Goal: Task Accomplishment & Management: Use online tool/utility

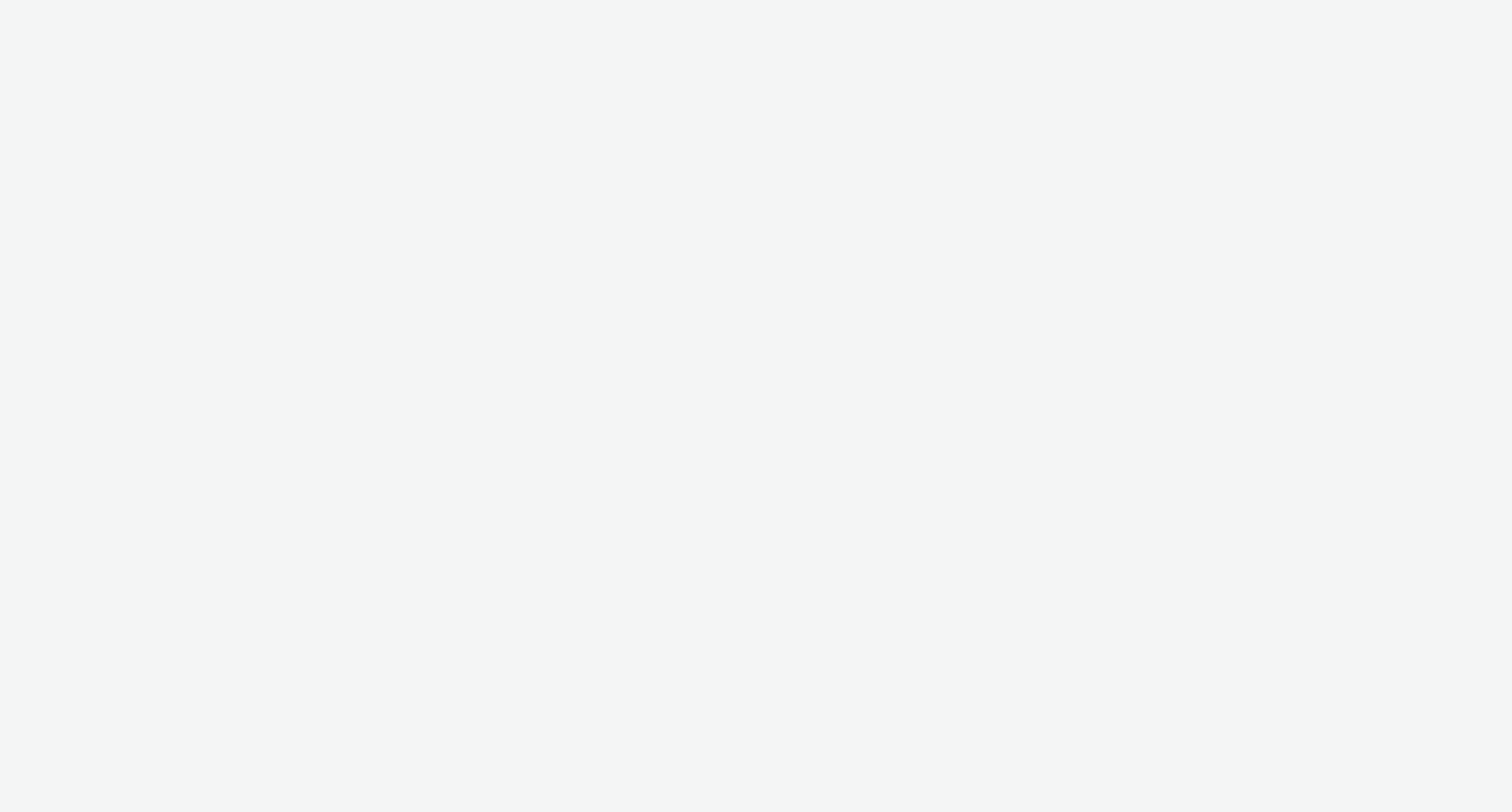
click at [837, 161] on div at bounding box center [756, 406] width 1512 height 812
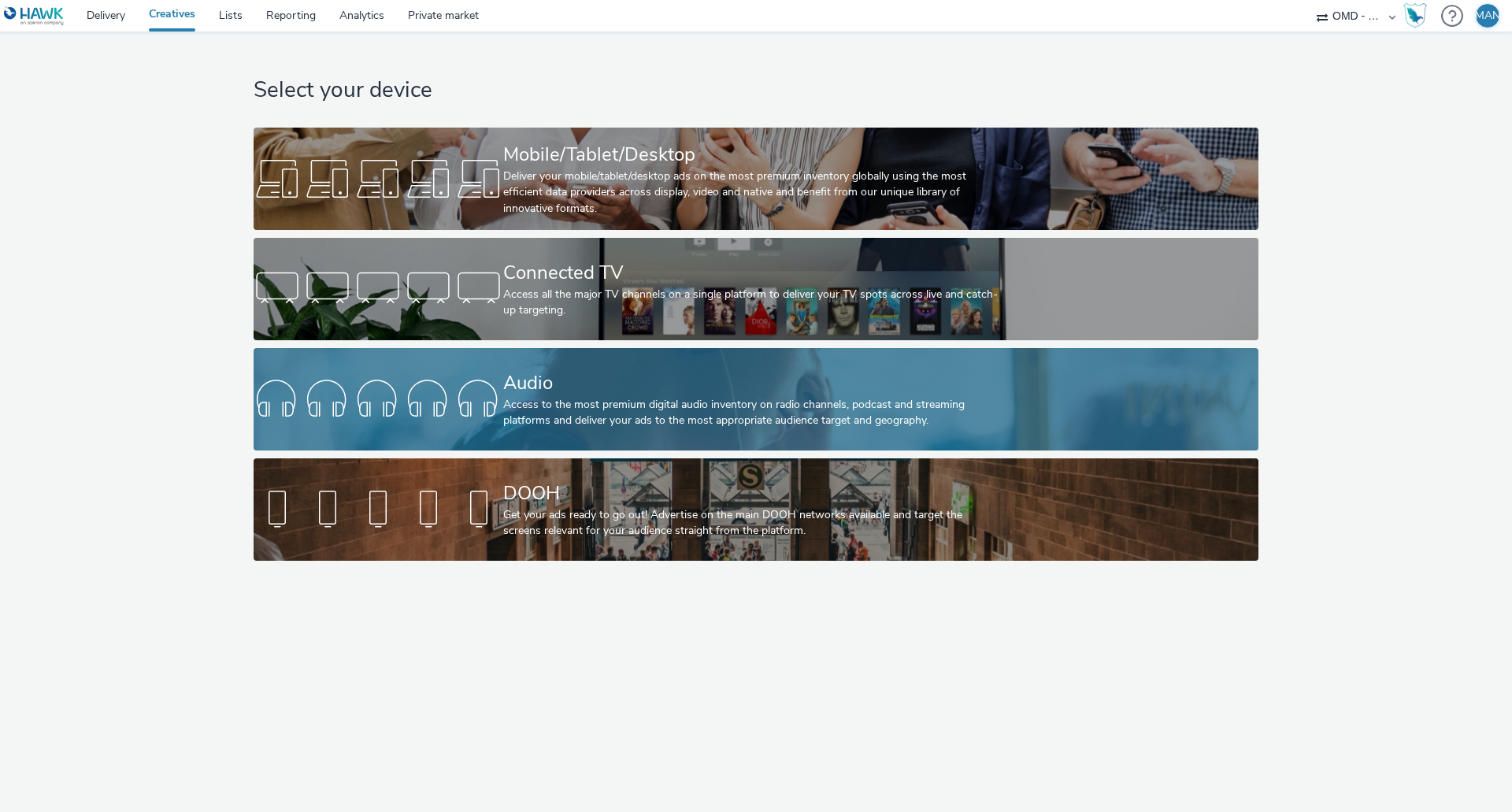
click at [617, 395] on div "Audio" at bounding box center [752, 383] width 499 height 28
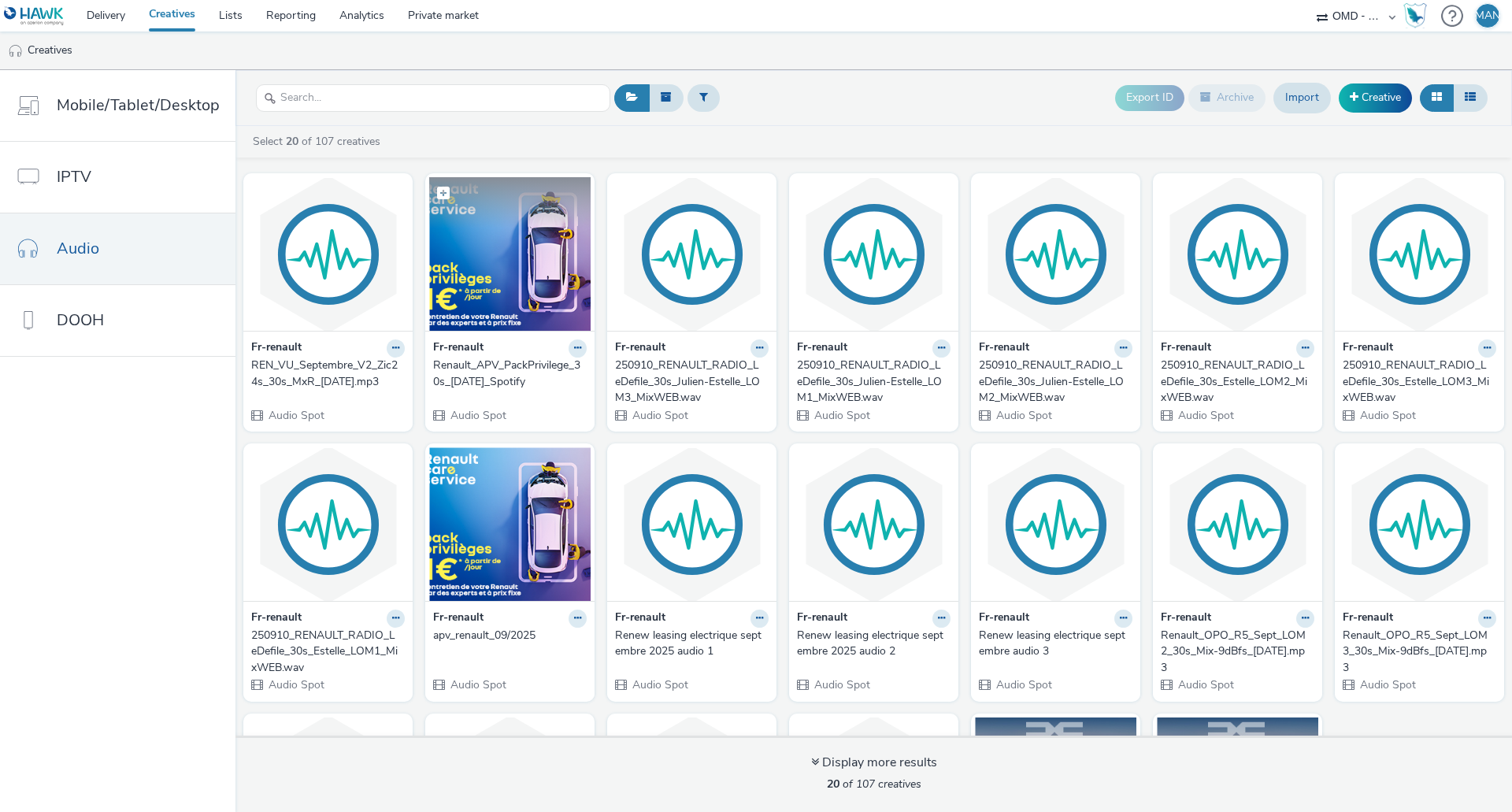
click at [470, 298] on img at bounding box center [510, 253] width 162 height 154
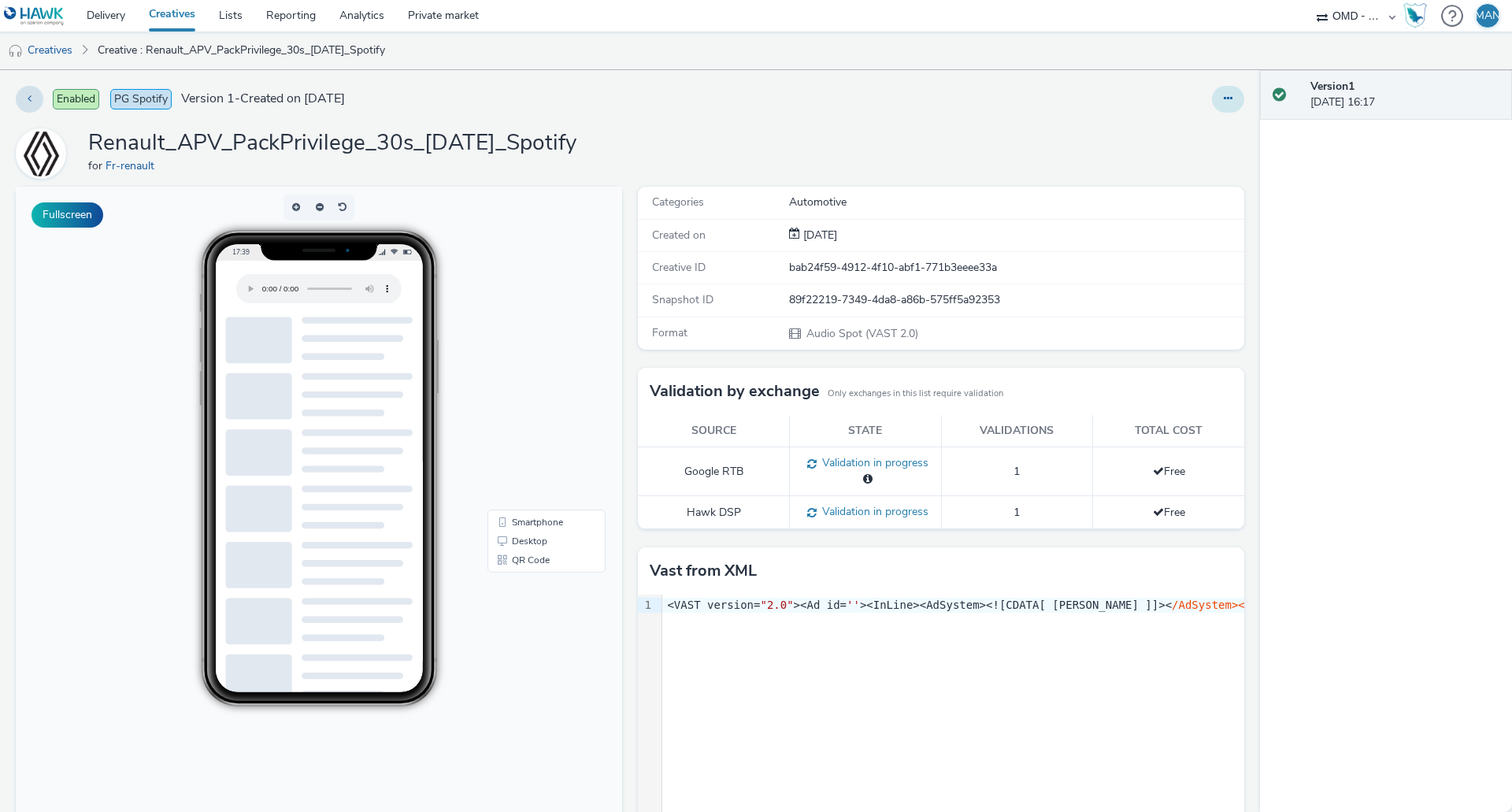
click at [1223, 93] on icon at bounding box center [1228, 99] width 9 height 11
click at [1178, 131] on link "Edit" at bounding box center [1185, 130] width 118 height 31
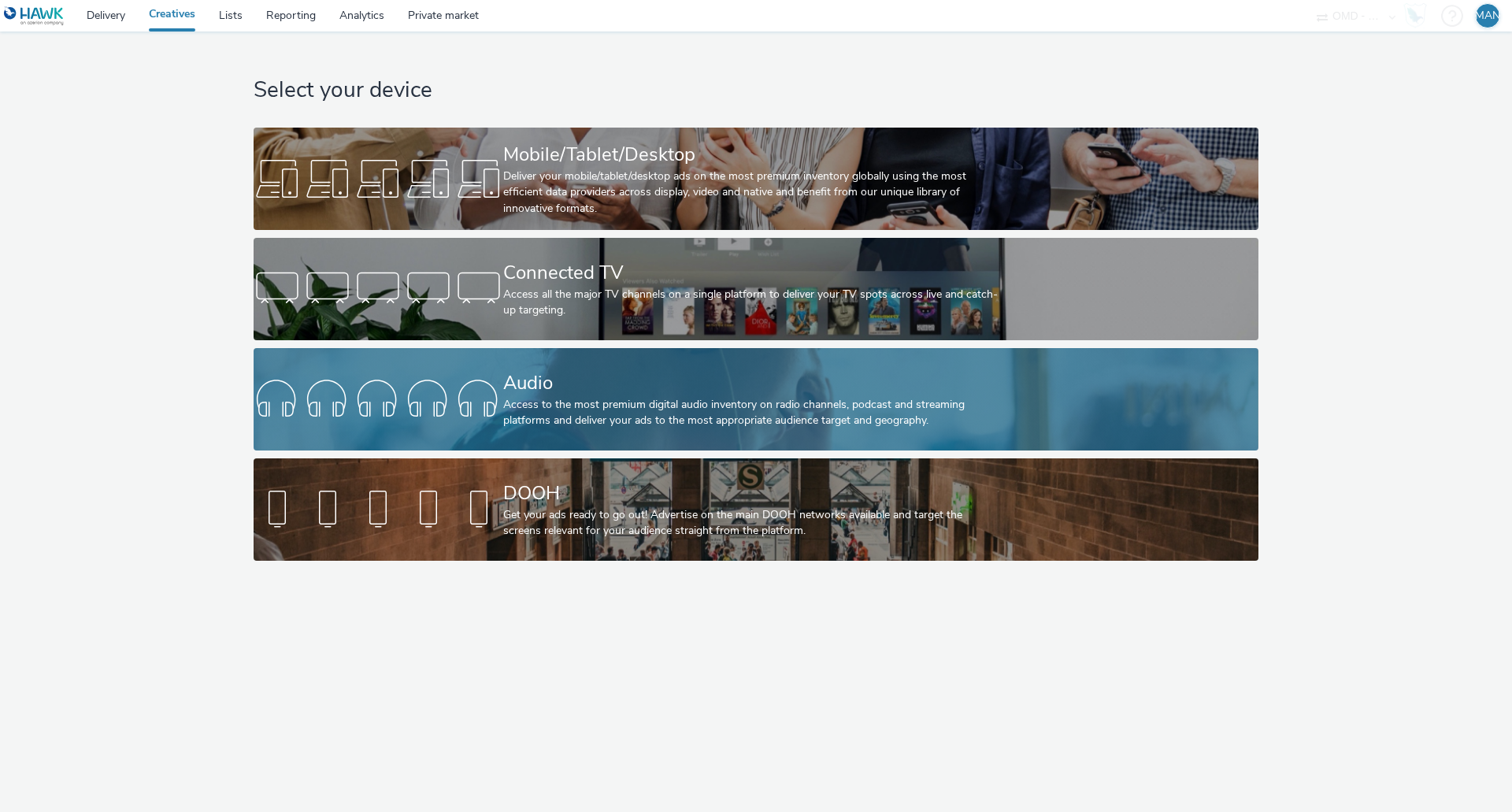
click at [528, 395] on div "Audio" at bounding box center [752, 383] width 499 height 28
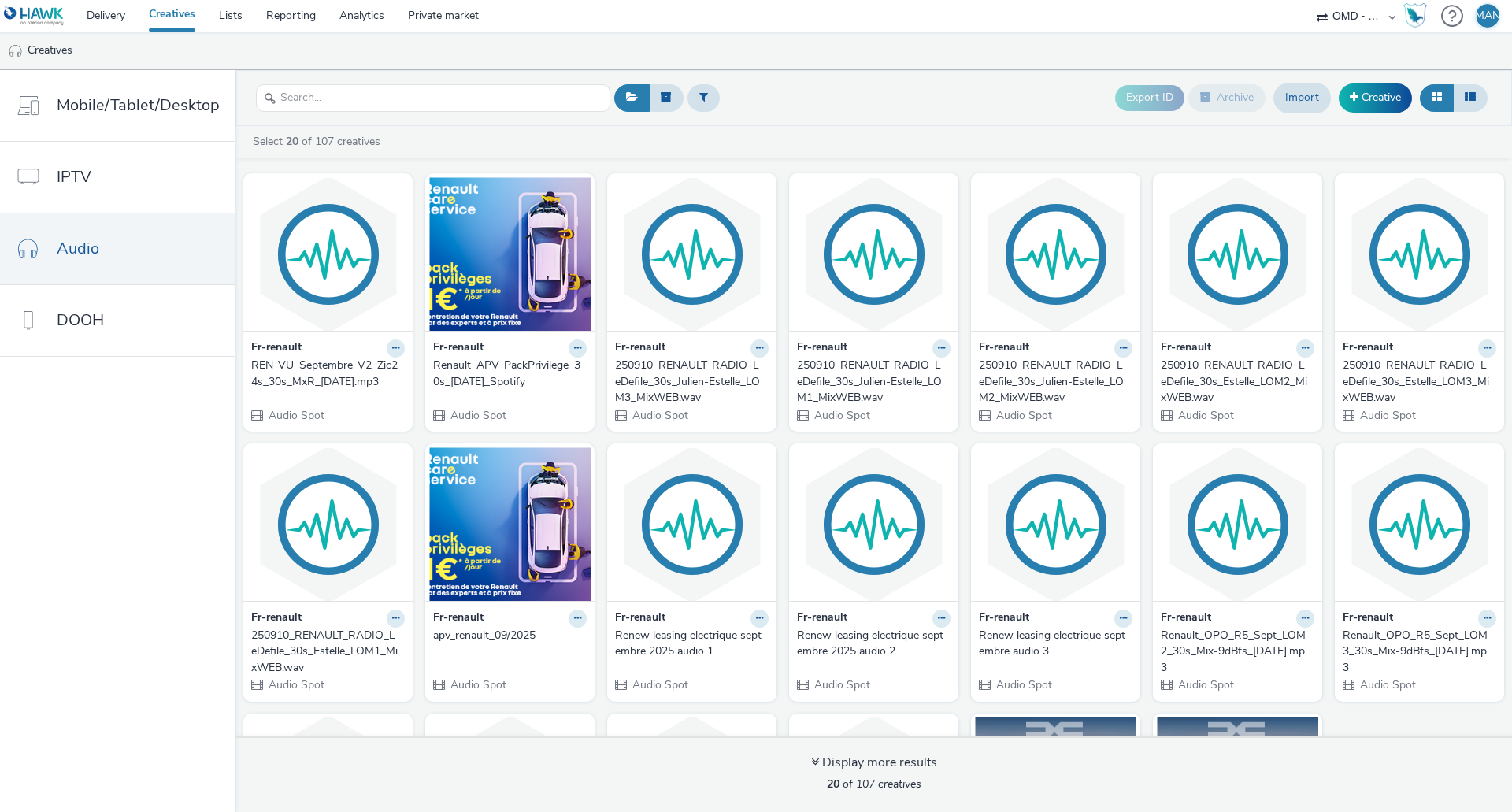
click at [304, 384] on div "REN_VU_Septembre_V2_Zic24s_30s_MxR_2025-09-04.mp3" at bounding box center [325, 373] width 147 height 32
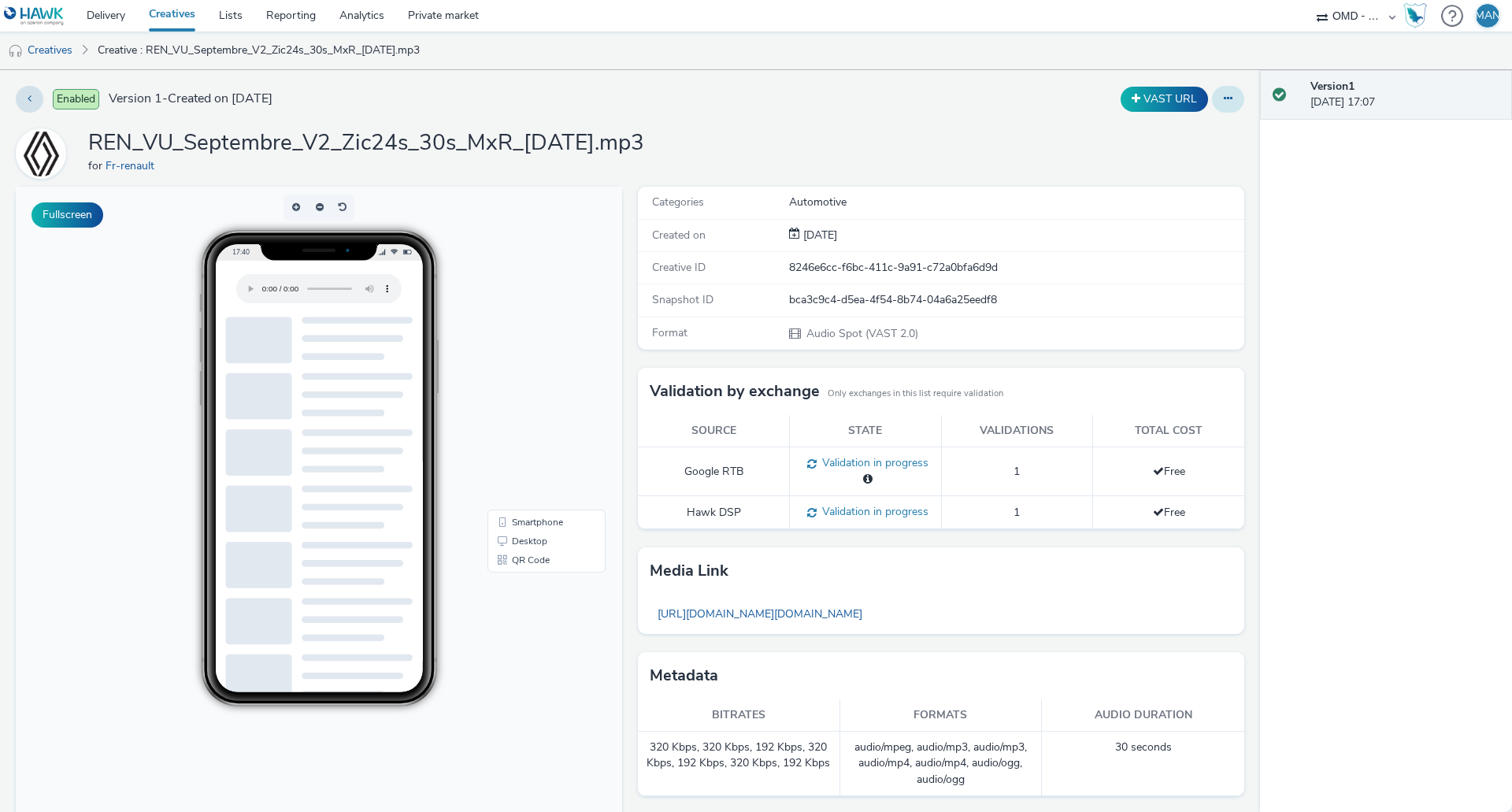
click at [1224, 98] on button at bounding box center [1228, 100] width 32 height 27
click at [1184, 136] on link "Edit" at bounding box center [1185, 130] width 118 height 31
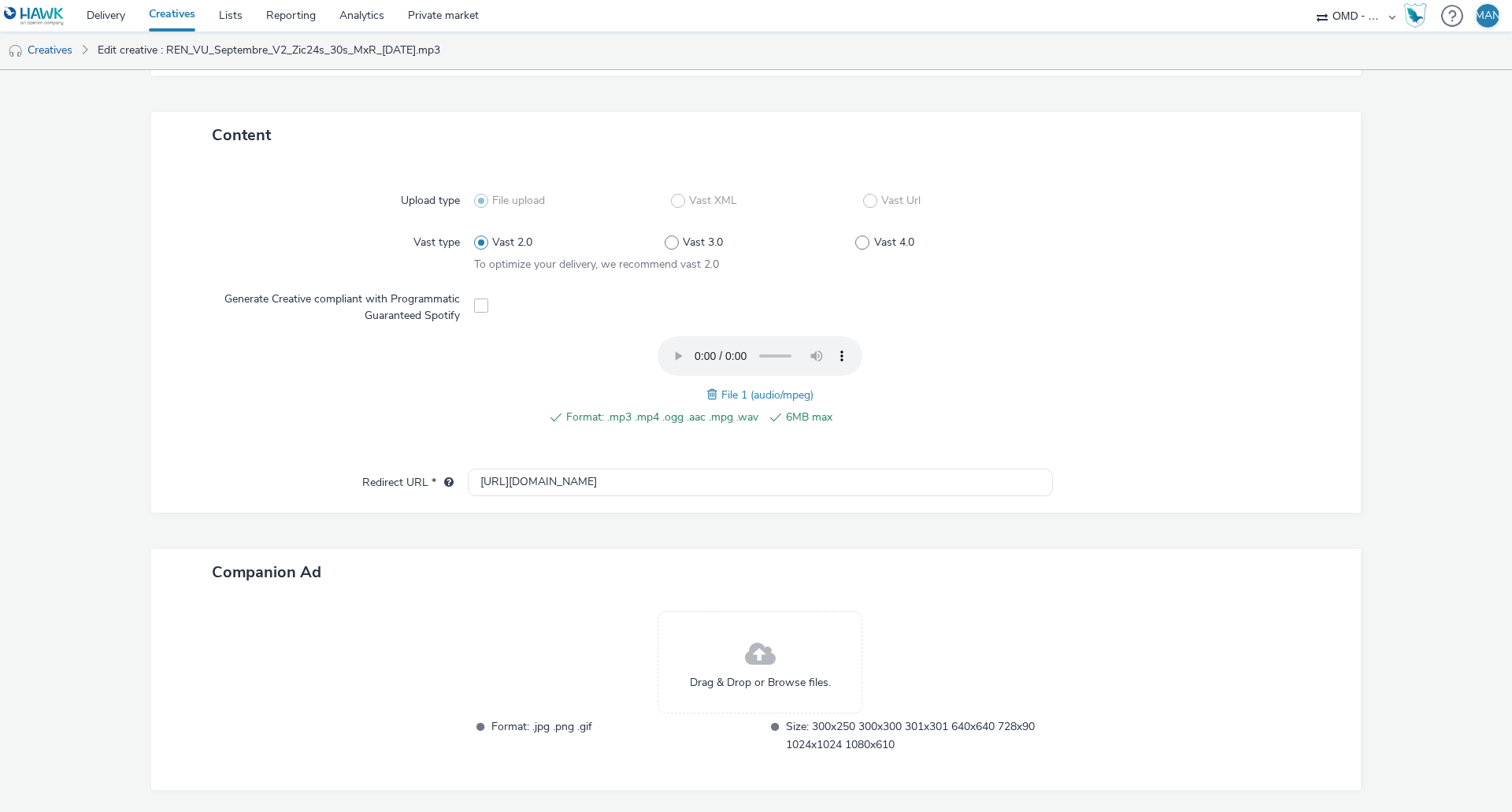
scroll to position [370, 0]
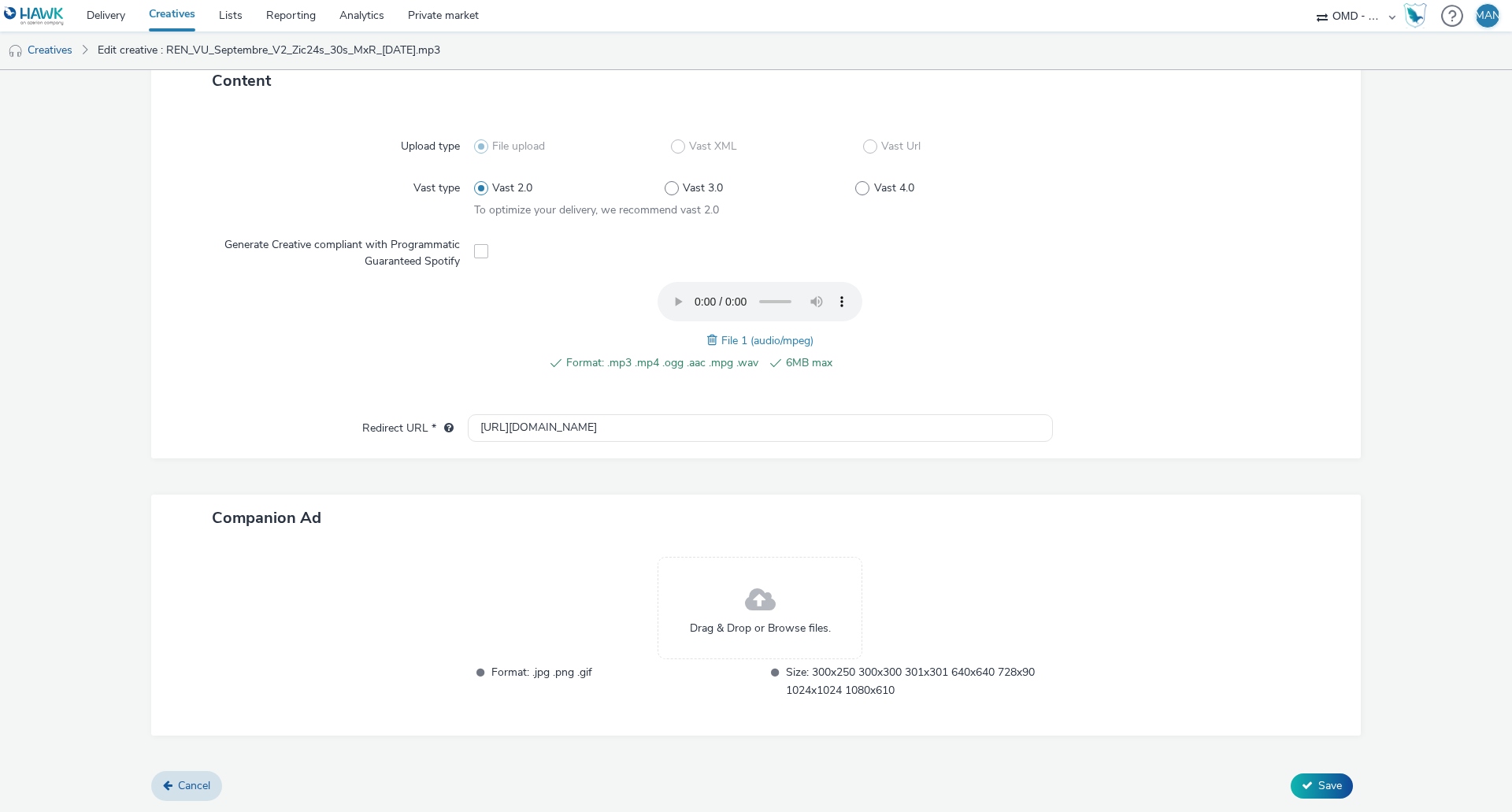
click at [761, 600] on span at bounding box center [760, 600] width 31 height 42
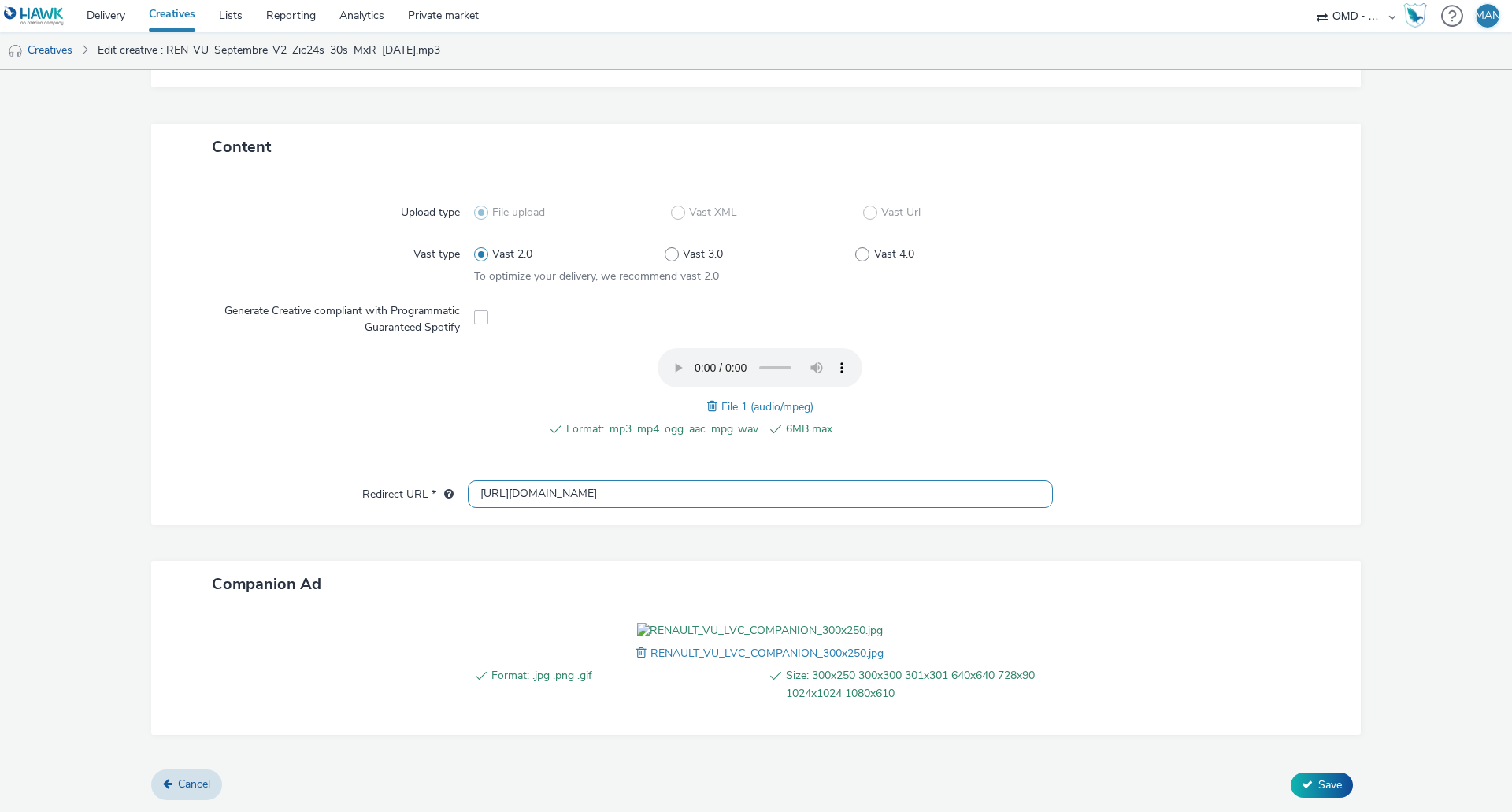
scroll to position [394, 0]
click at [1318, 791] on span "Save" at bounding box center [1330, 784] width 24 height 15
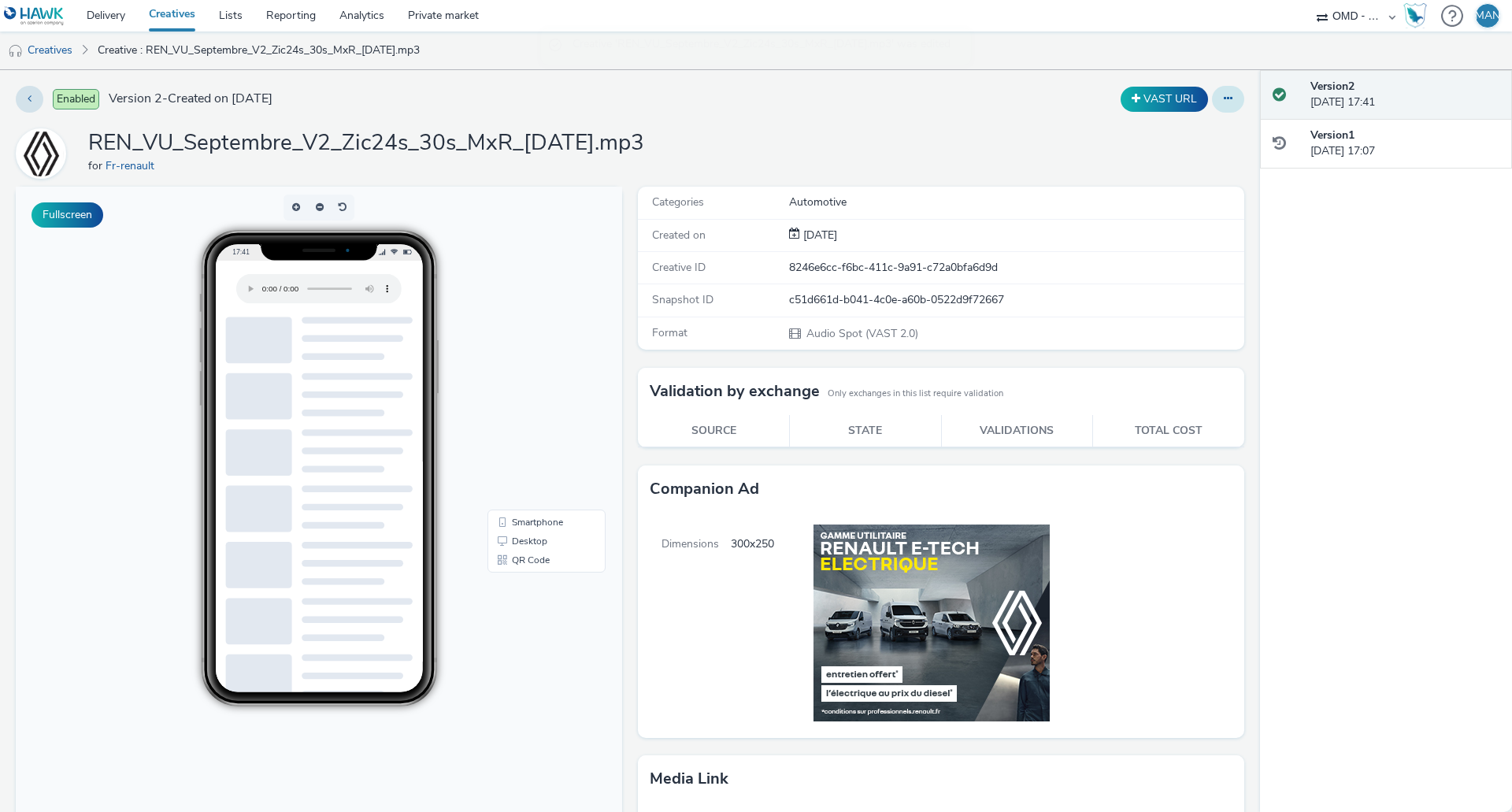
click at [1212, 105] on button at bounding box center [1228, 100] width 32 height 27
click at [1189, 130] on link "Edit" at bounding box center [1185, 130] width 118 height 31
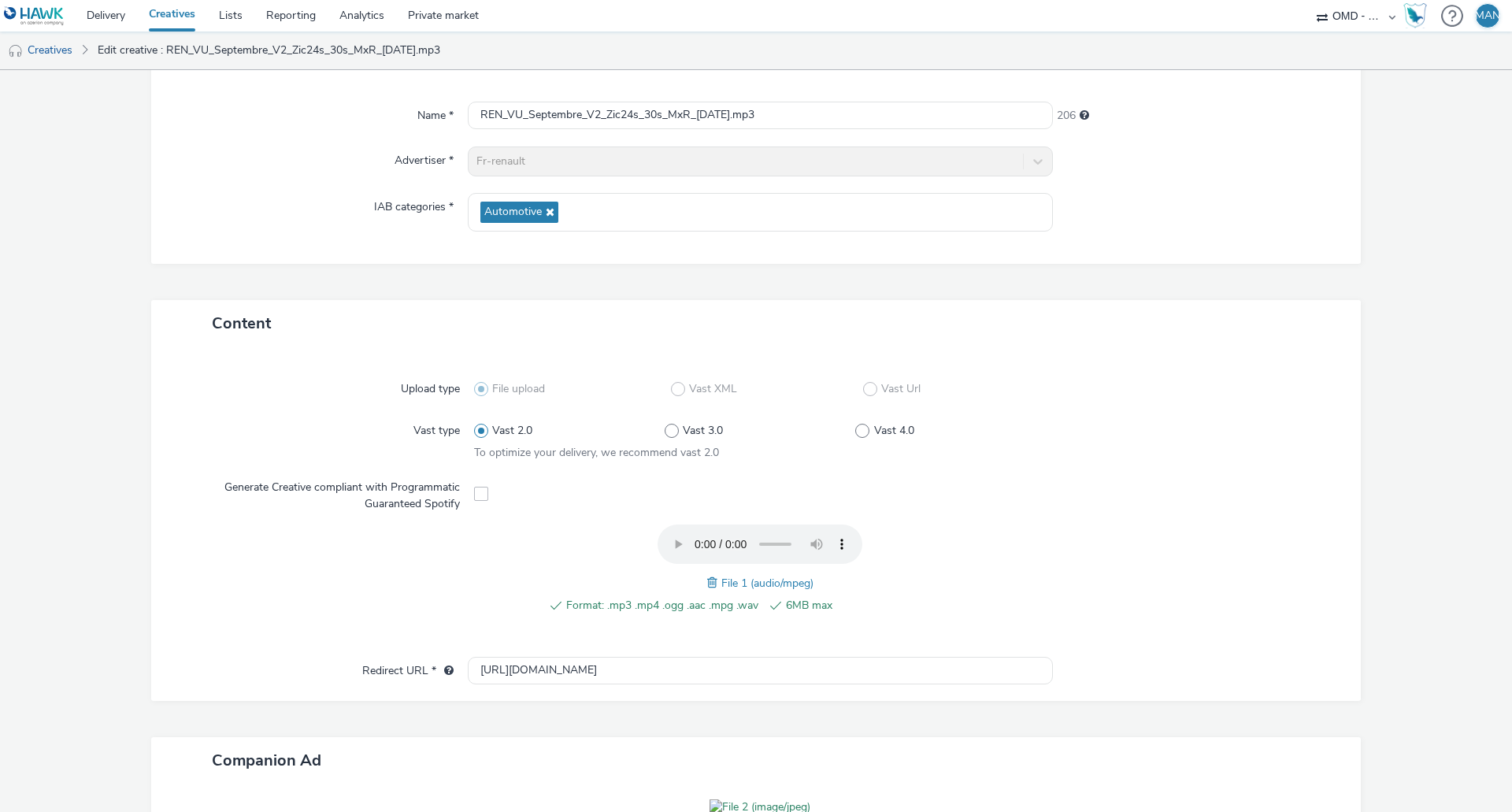
scroll to position [315, 0]
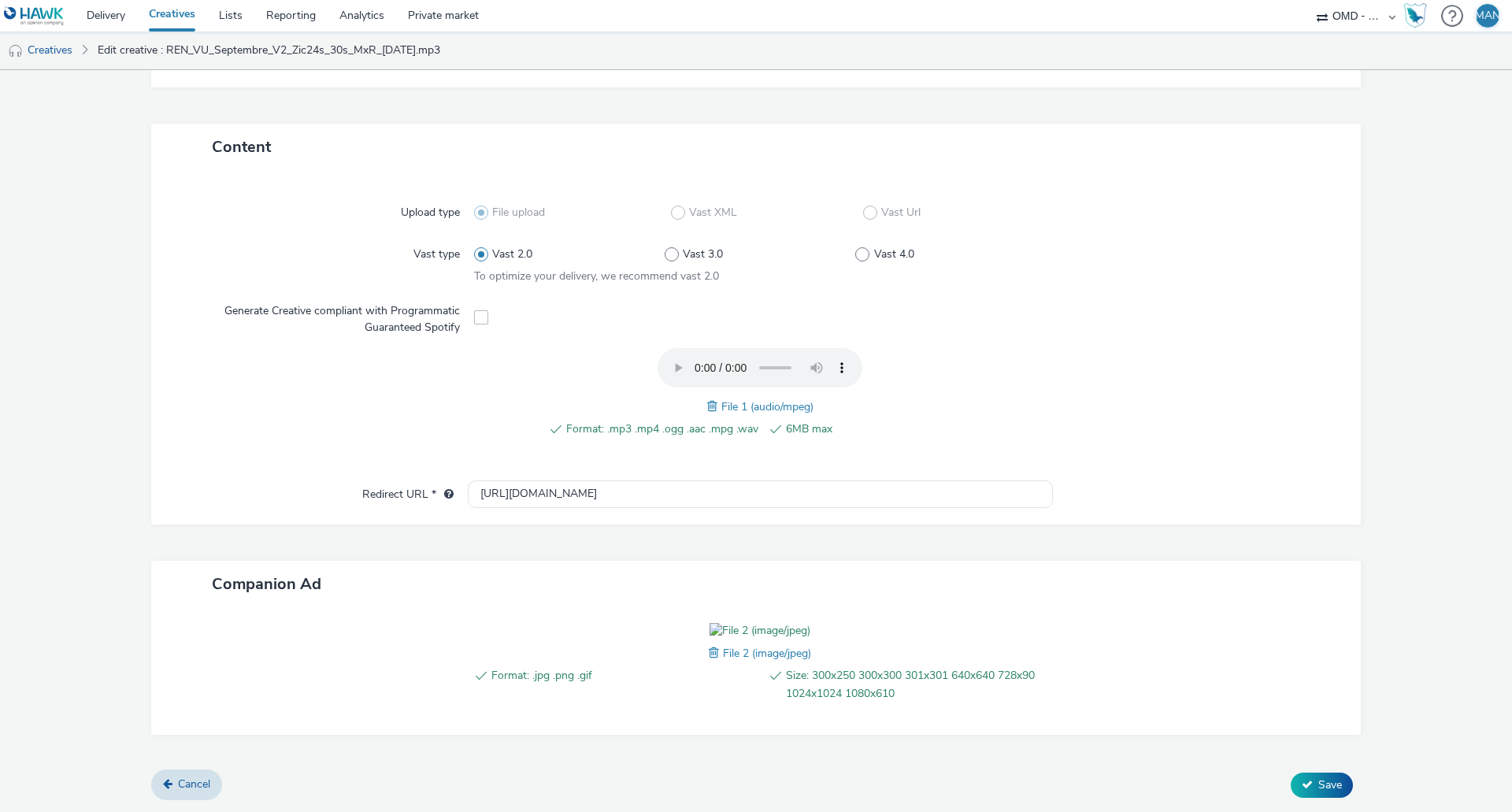
click at [475, 310] on span at bounding box center [481, 317] width 14 height 14
click at [476, 310] on span at bounding box center [481, 317] width 14 height 14
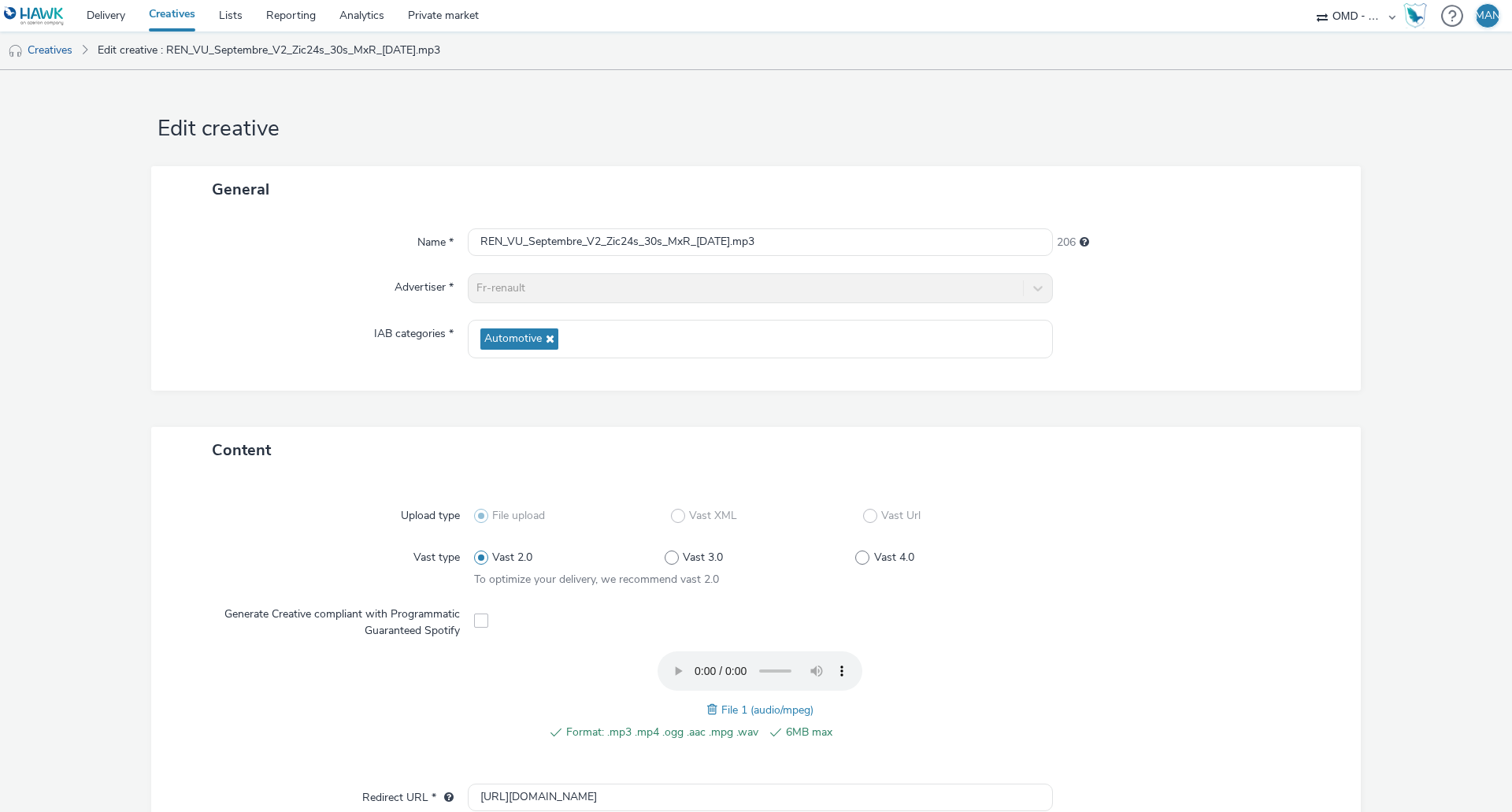
click at [475, 623] on span at bounding box center [481, 621] width 14 height 14
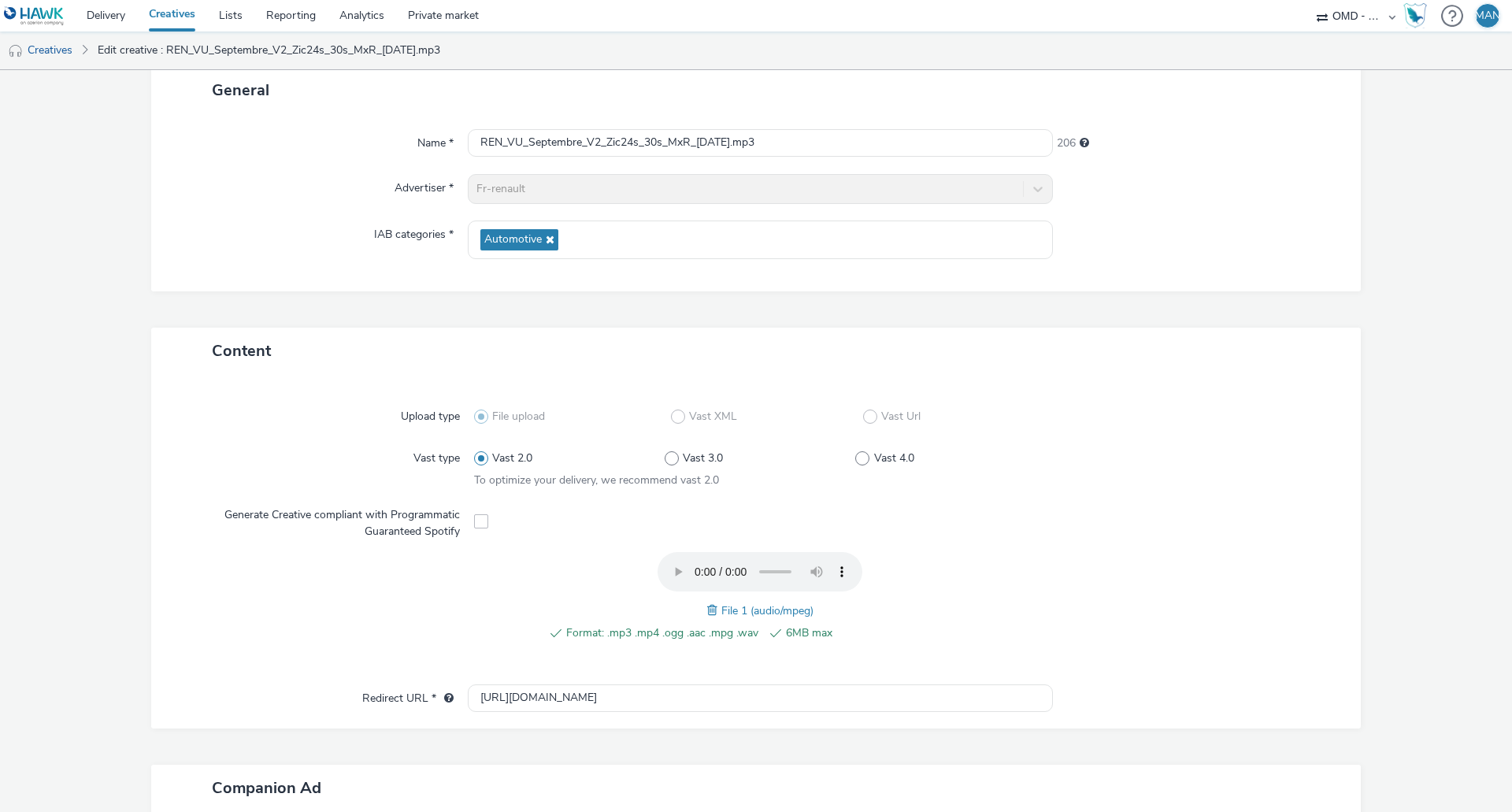
scroll to position [394, 0]
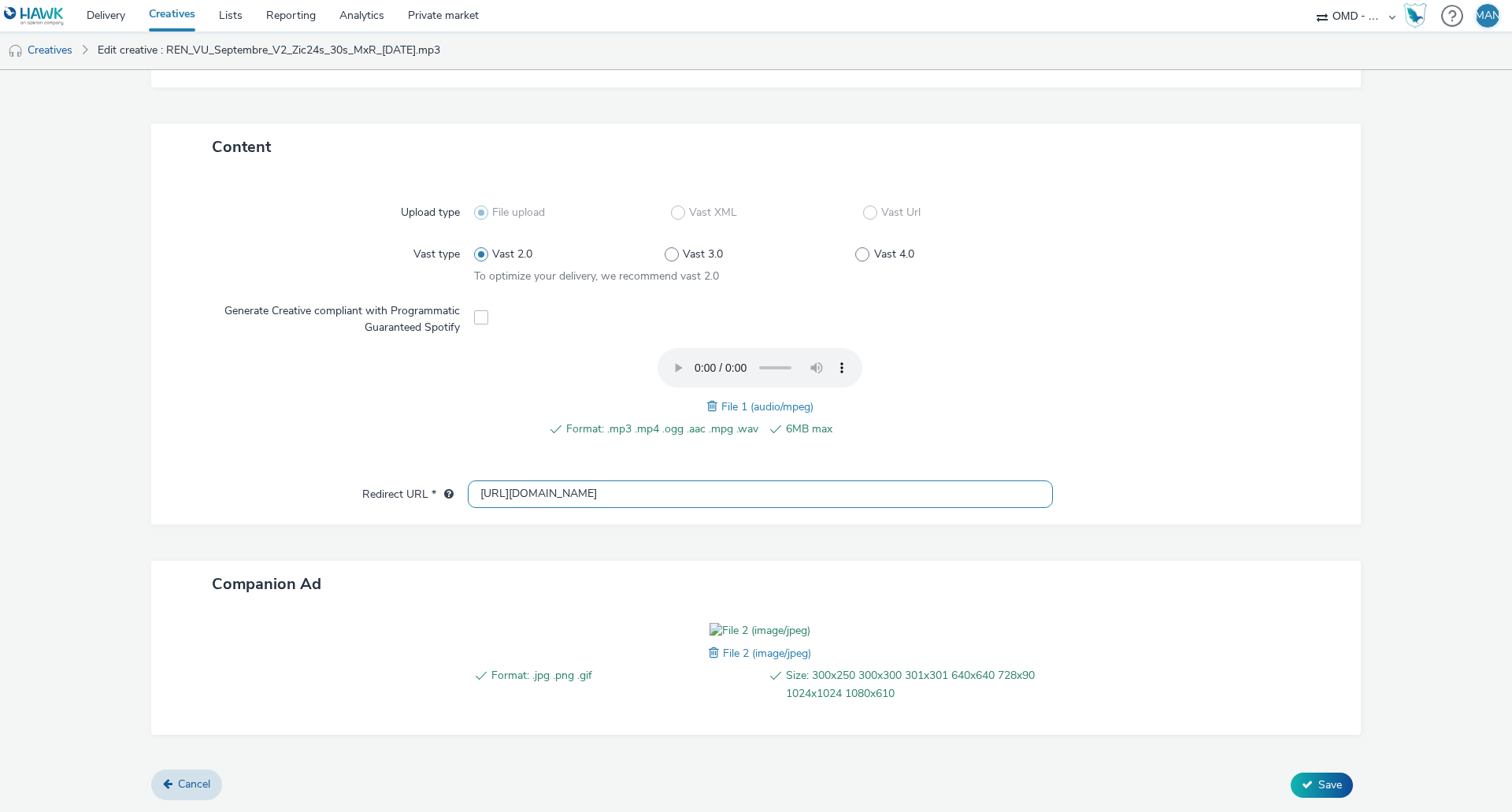
click at [569, 481] on input "http://renault.fr" at bounding box center [760, 494] width 585 height 28
click at [501, 481] on input "text" at bounding box center [760, 494] width 585 height 28
paste input "https://professionnels.renault.fr/?utm_medium=display&utm_source=hawk&utm_campa…"
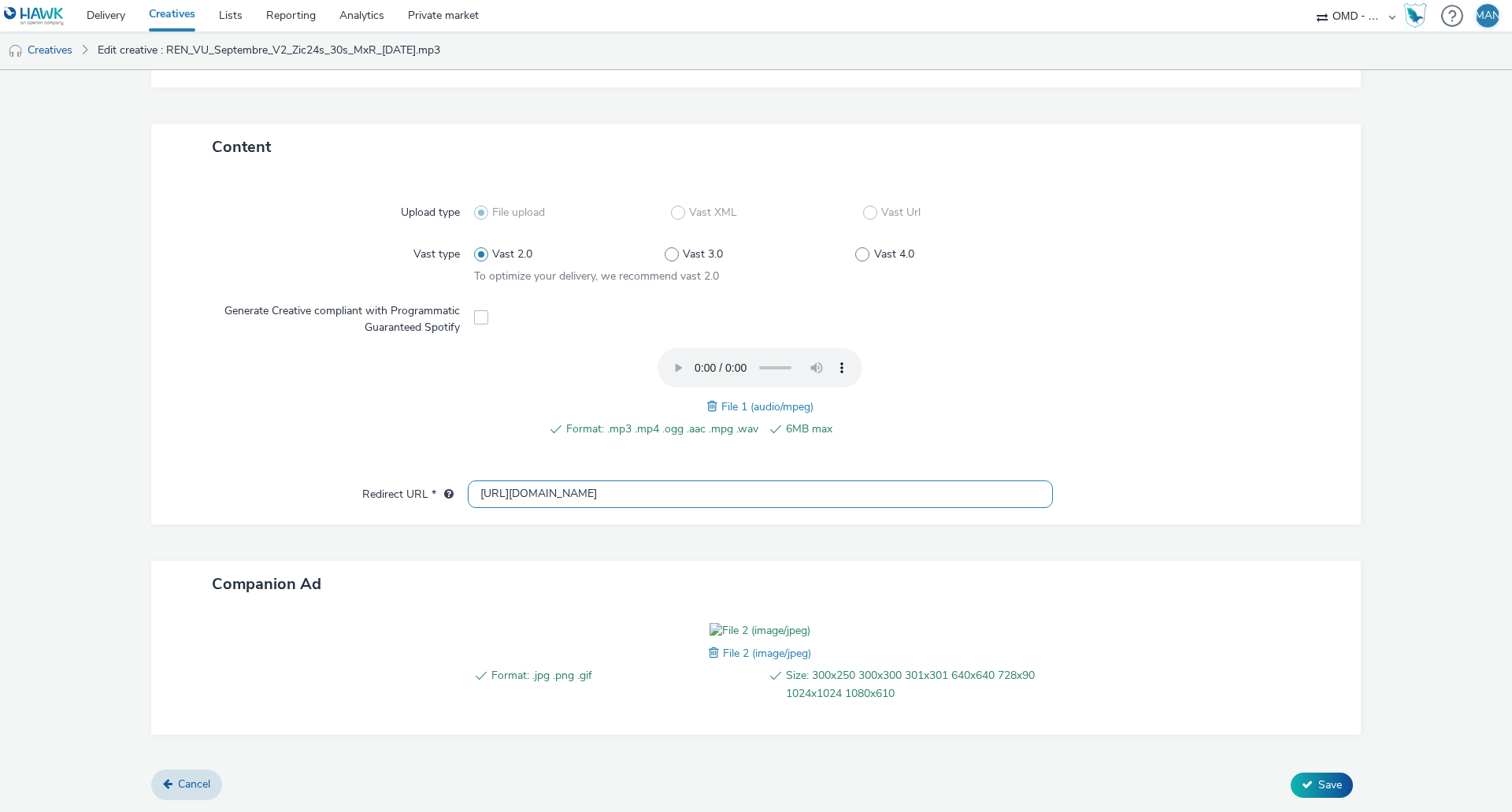
scroll to position [0, 704]
type input "https://professionnels.renault.fr/?utm_medium=display&utm_source=hawk&utm_campa…"
click at [1333, 787] on button "Save" at bounding box center [1322, 785] width 62 height 25
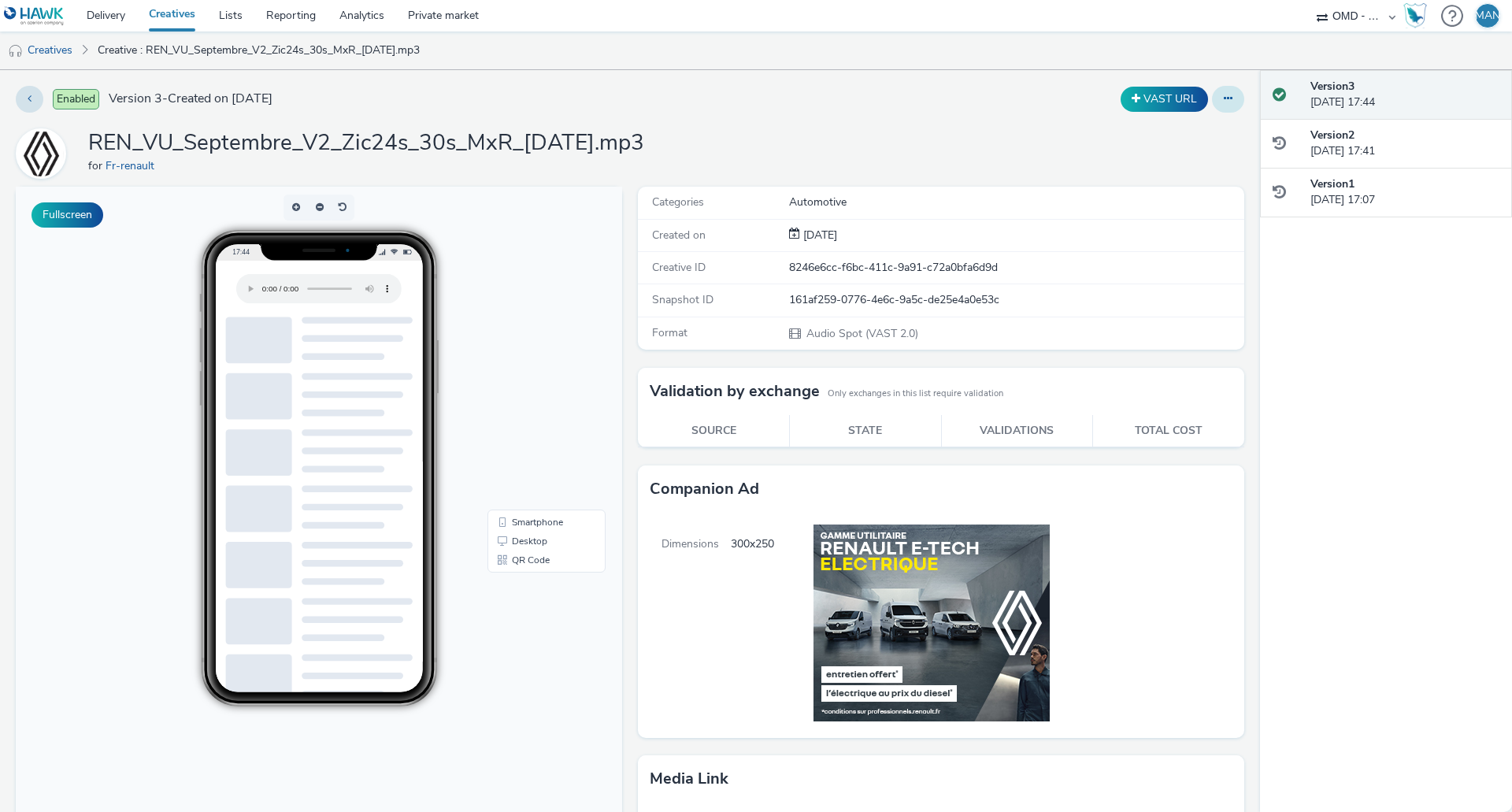
click at [1212, 101] on button at bounding box center [1228, 100] width 32 height 27
click at [1169, 131] on link "Edit" at bounding box center [1185, 130] width 118 height 31
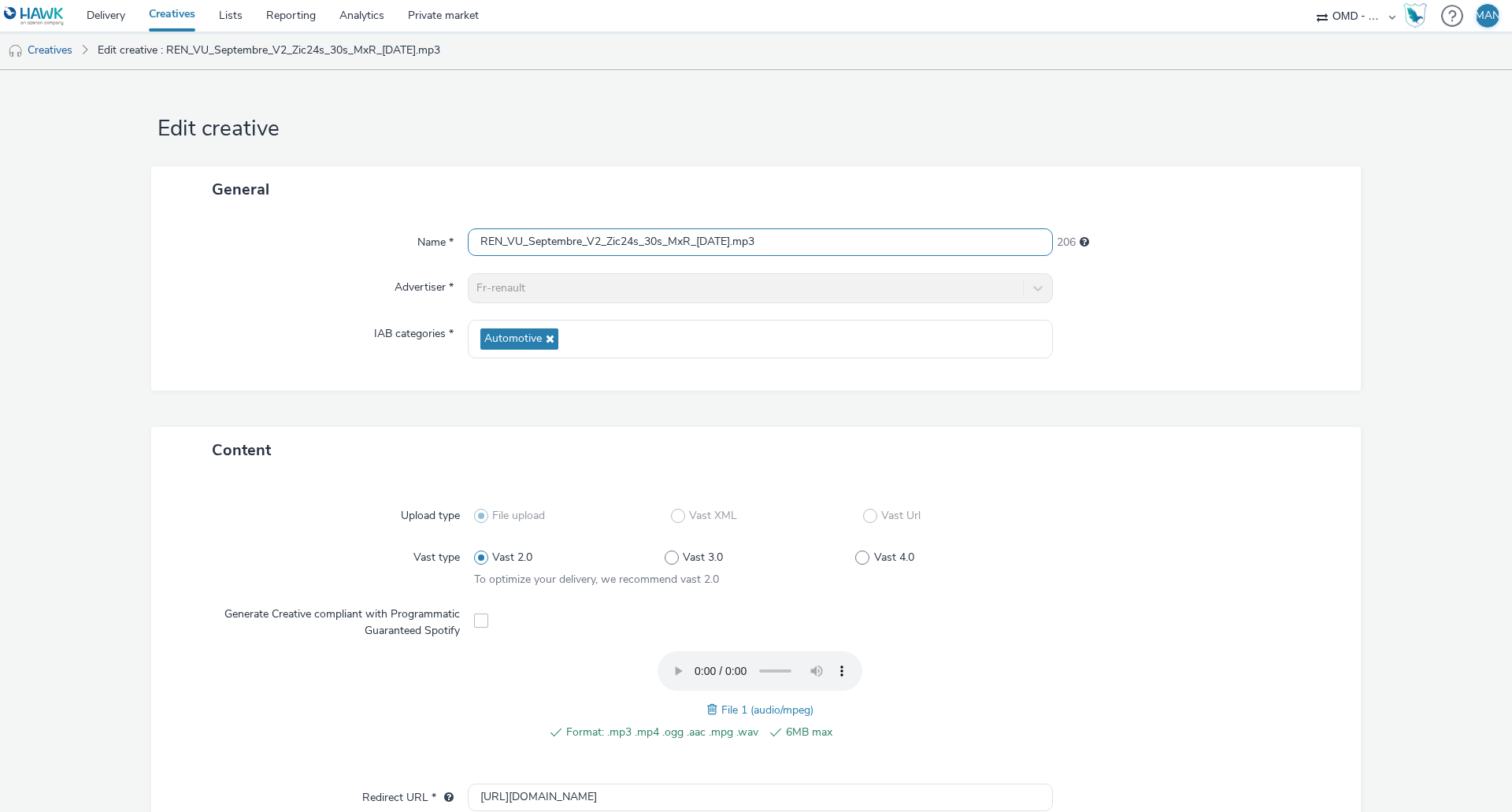
drag, startPoint x: 800, startPoint y: 235, endPoint x: 235, endPoint y: 243, distance: 565.1
click at [237, 244] on div "Name * REN_VU_Septembre_V2_Zic24s_30s_MxR_2025-09-04.mp3 206" at bounding box center [756, 243] width 1178 height 28
paste input "affinity-spotify_art_com_tpepme-vu_lcv_audio-s_audio-pcc-nd-na-cpm-30_noskip"
type input "affinity-spotify_art_com_tpepme-vu_lcv_audio-s_audio-pcc-nd-na-cpm-30_noskip"
click at [1132, 293] on div at bounding box center [1199, 289] width 293 height 30
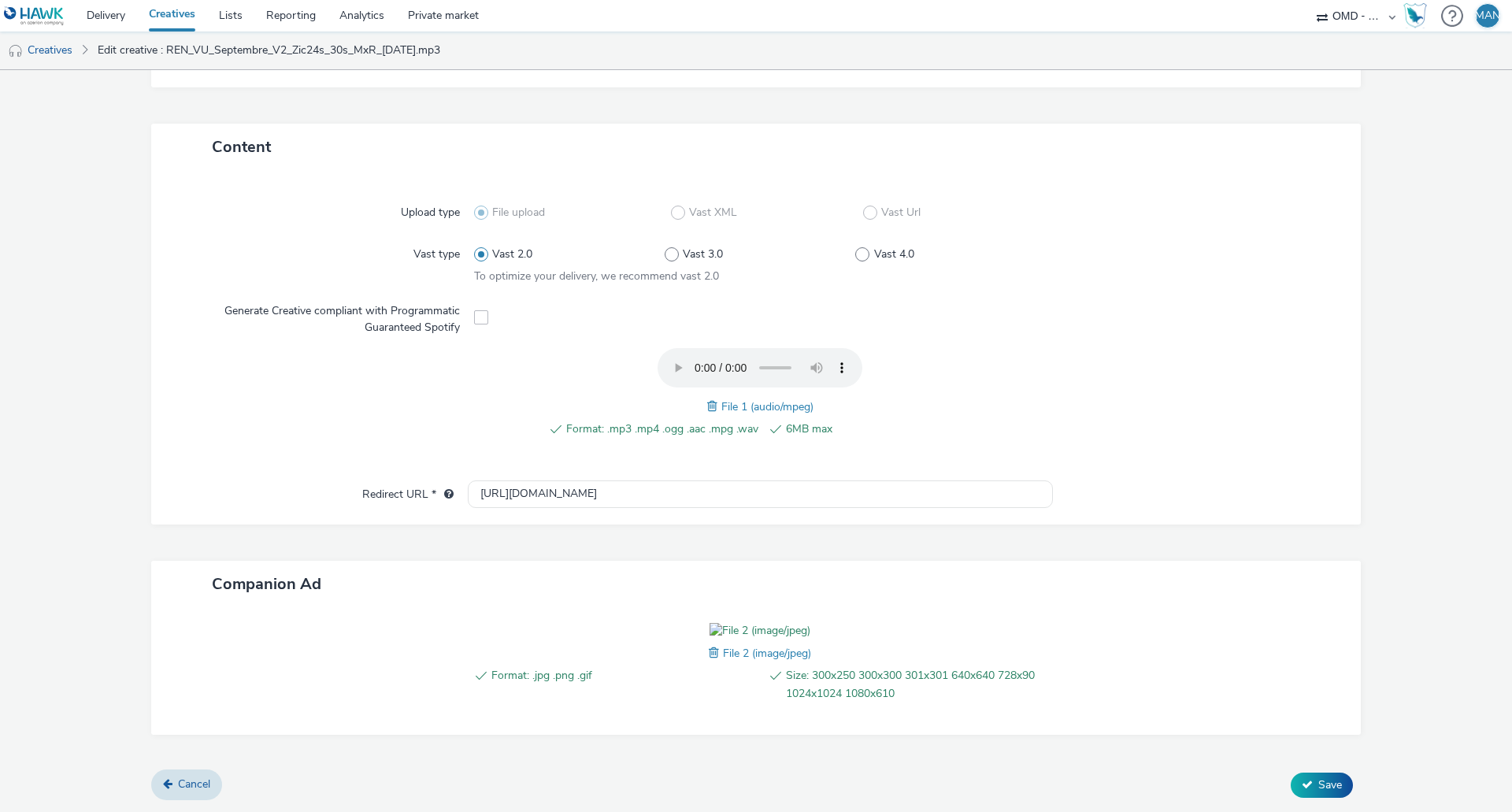
scroll to position [394, 0]
click at [1318, 784] on span "Save" at bounding box center [1330, 784] width 24 height 15
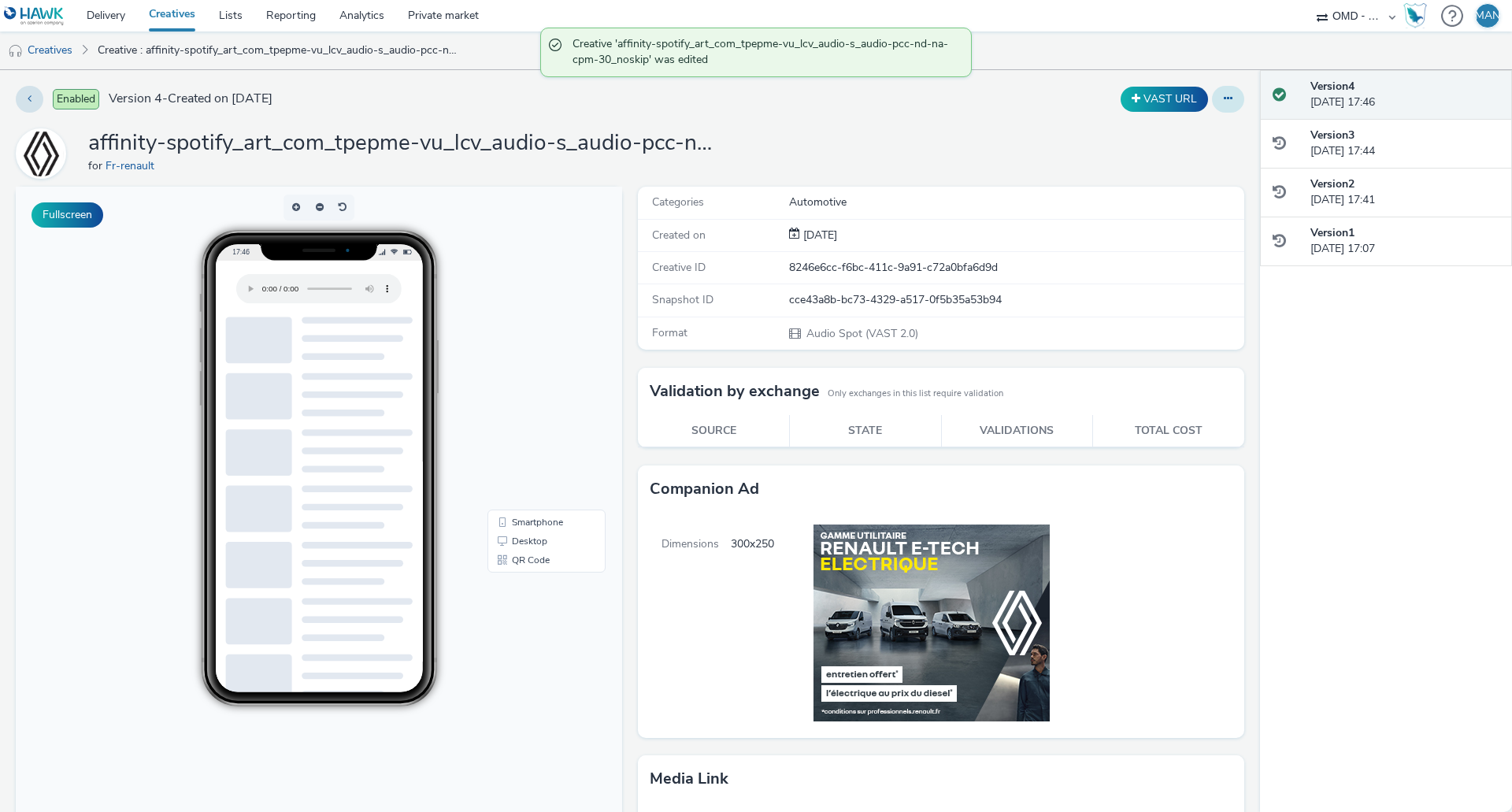
click at [1223, 100] on icon at bounding box center [1228, 99] width 9 height 11
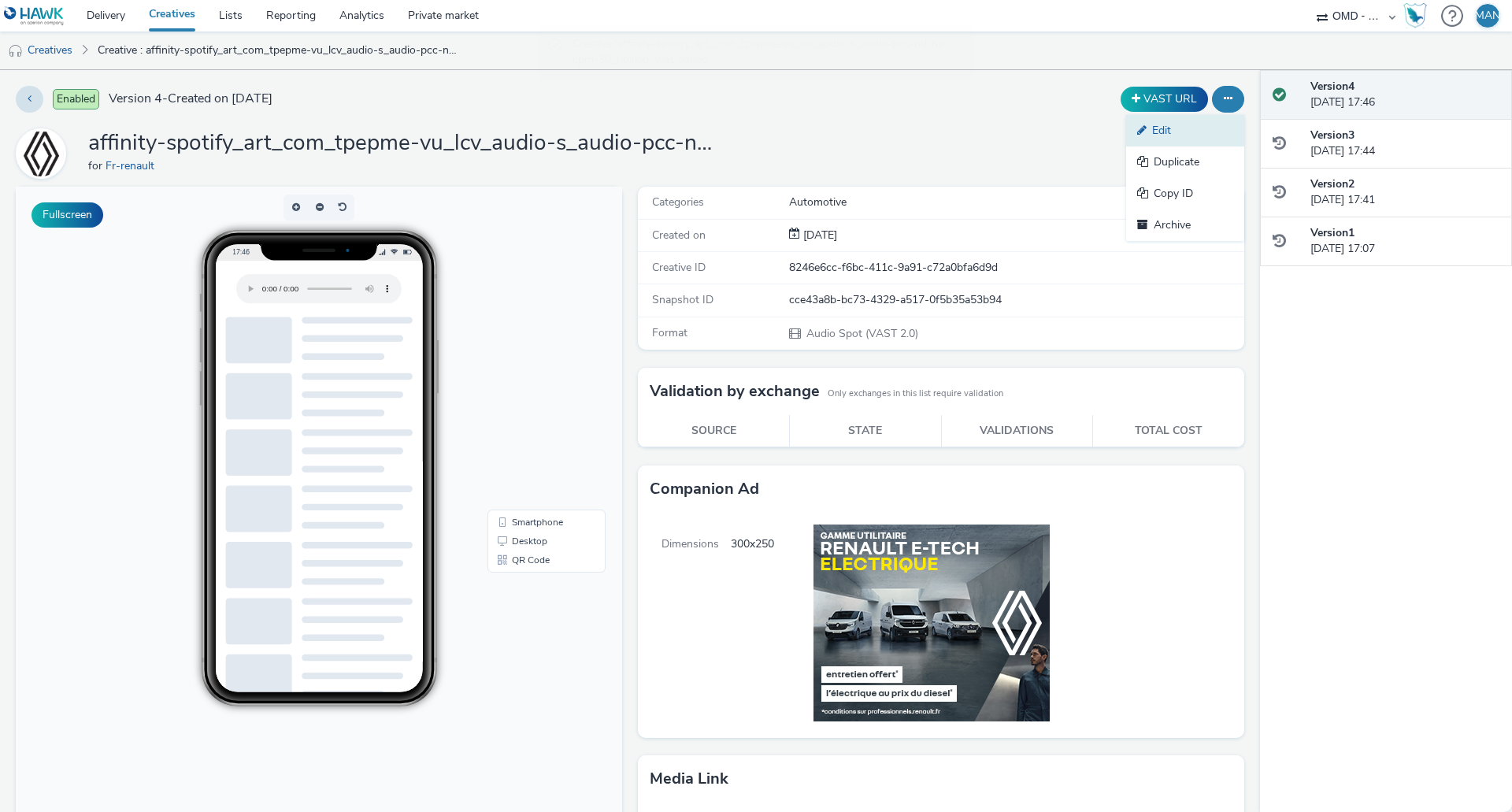
click at [1172, 128] on link "Edit" at bounding box center [1185, 130] width 118 height 31
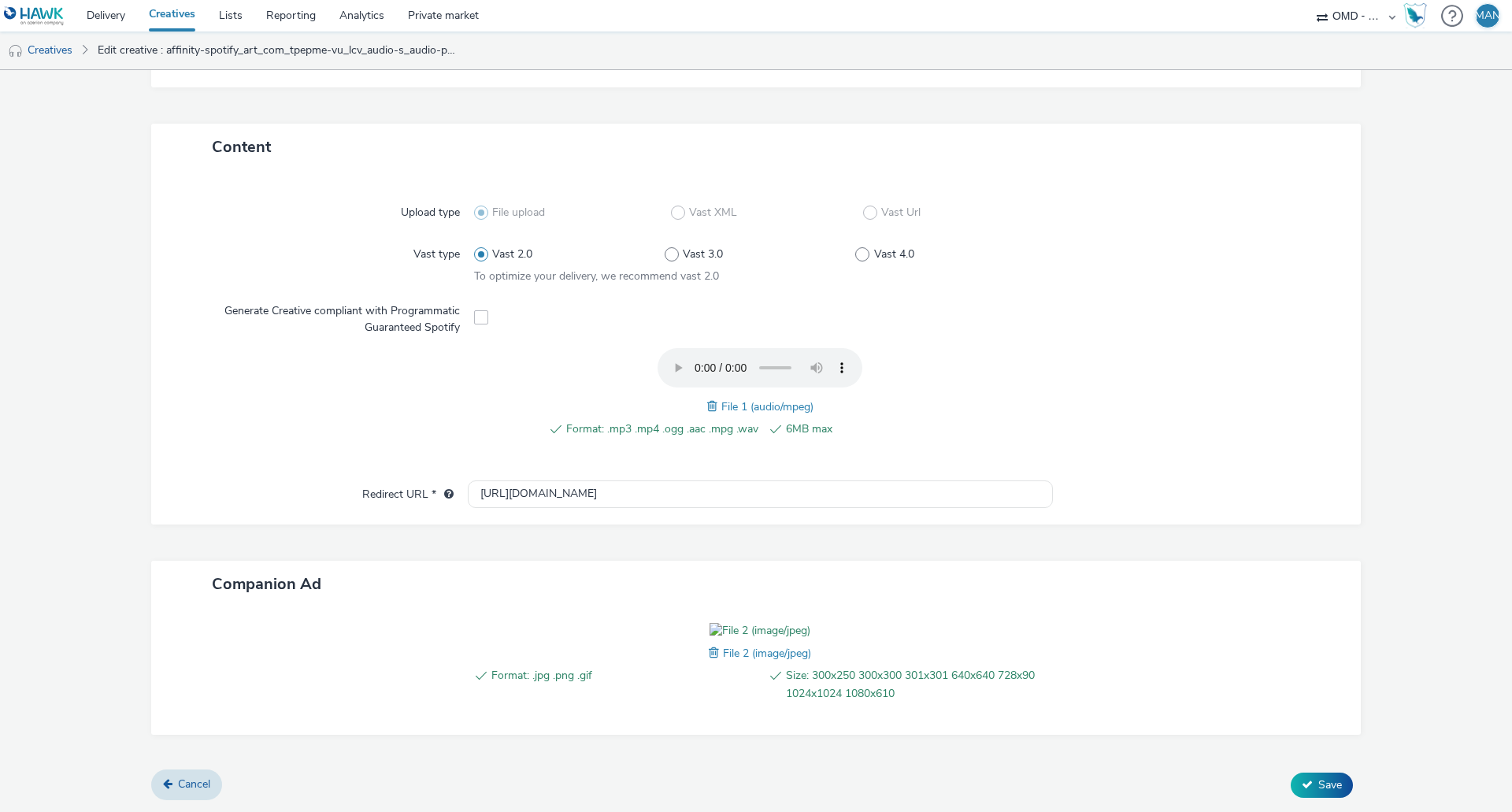
scroll to position [394, 0]
click at [1318, 784] on span "Save" at bounding box center [1330, 784] width 24 height 15
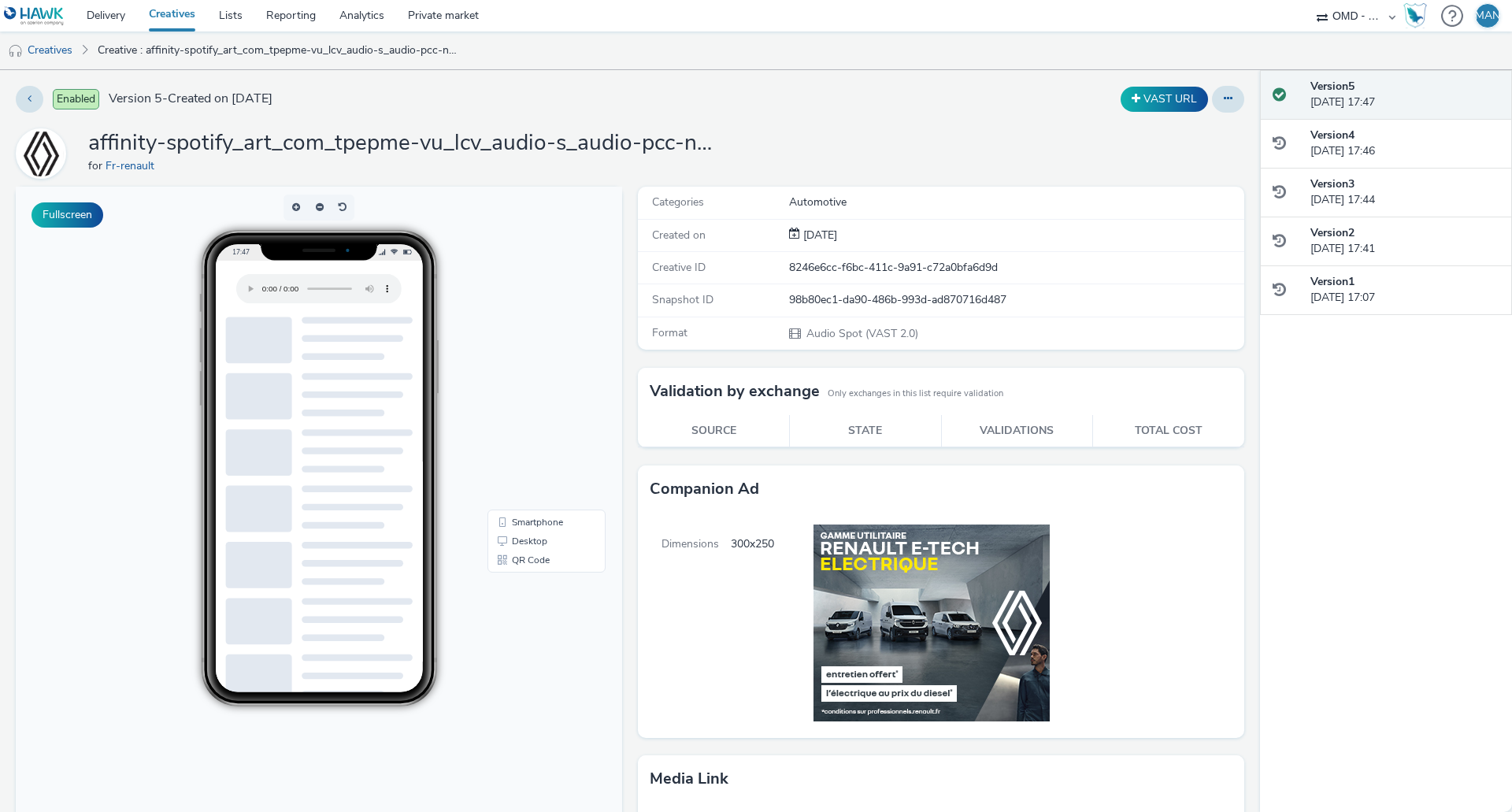
click at [773, 100] on div "VAST URL" at bounding box center [998, 100] width 491 height 27
click at [1212, 101] on button at bounding box center [1228, 100] width 32 height 27
click at [1179, 162] on link "Duplicate" at bounding box center [1185, 162] width 118 height 31
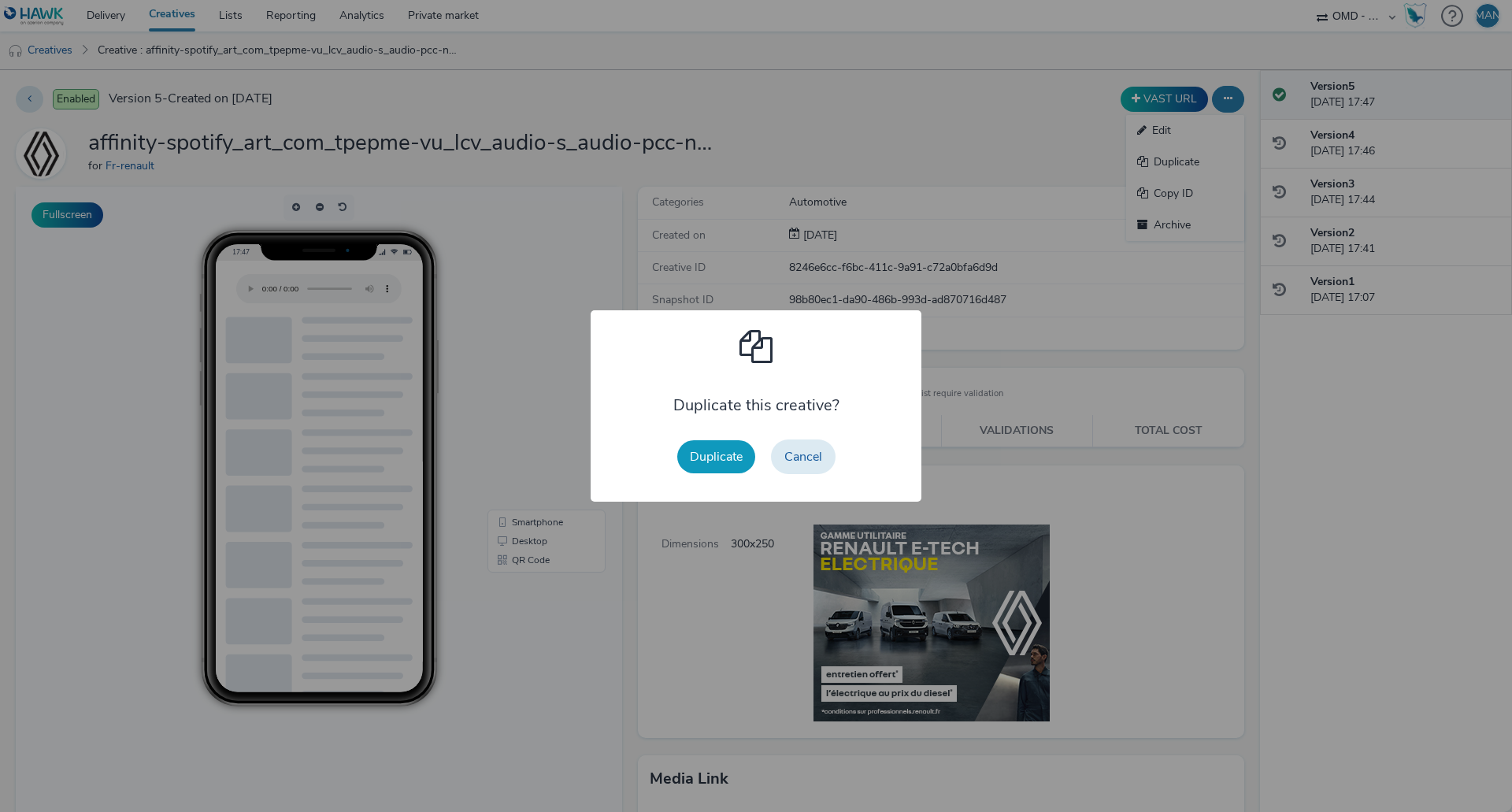
click at [720, 454] on button "Duplicate" at bounding box center [716, 457] width 78 height 33
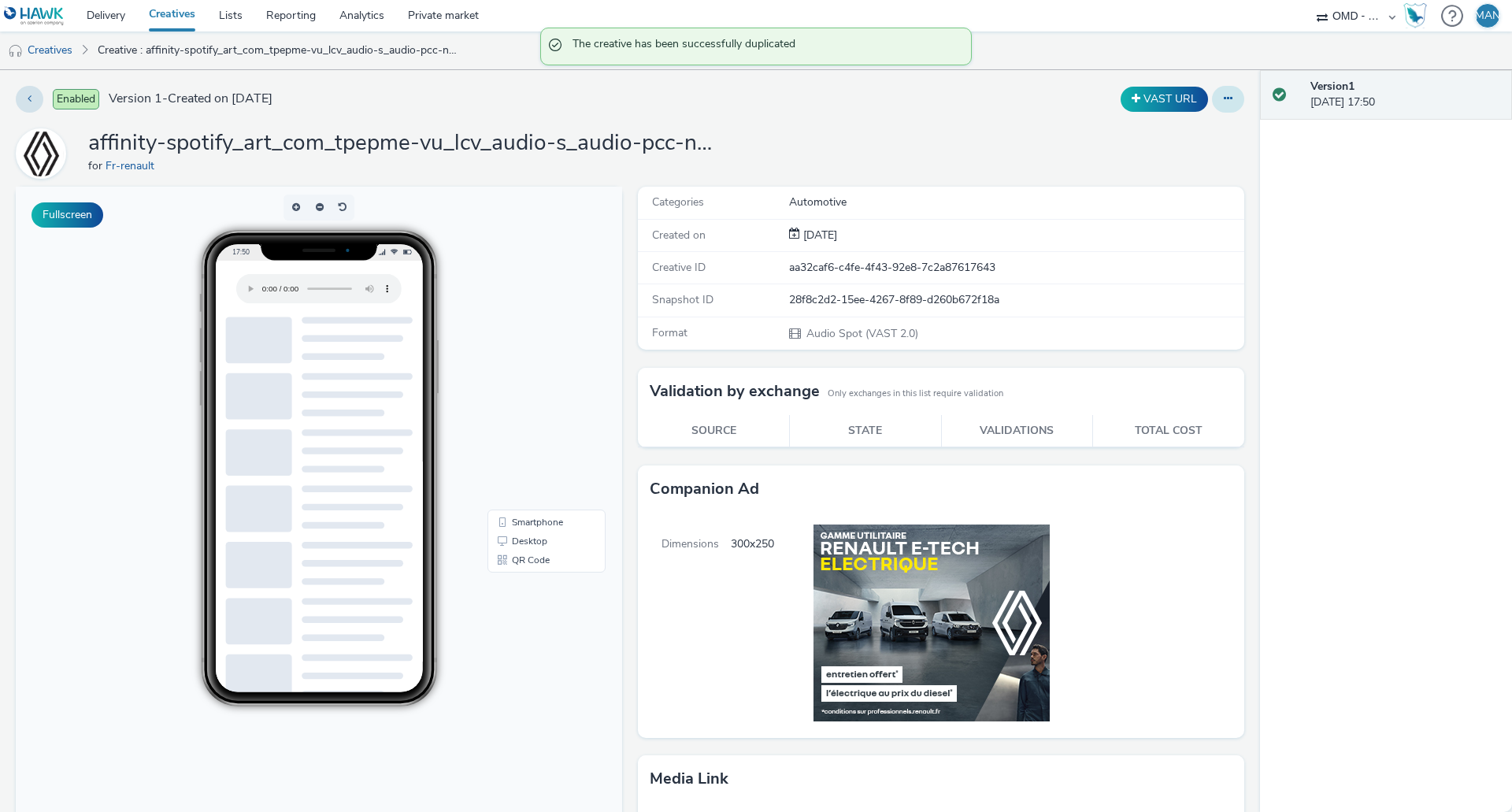
click at [1221, 103] on button at bounding box center [1228, 100] width 32 height 27
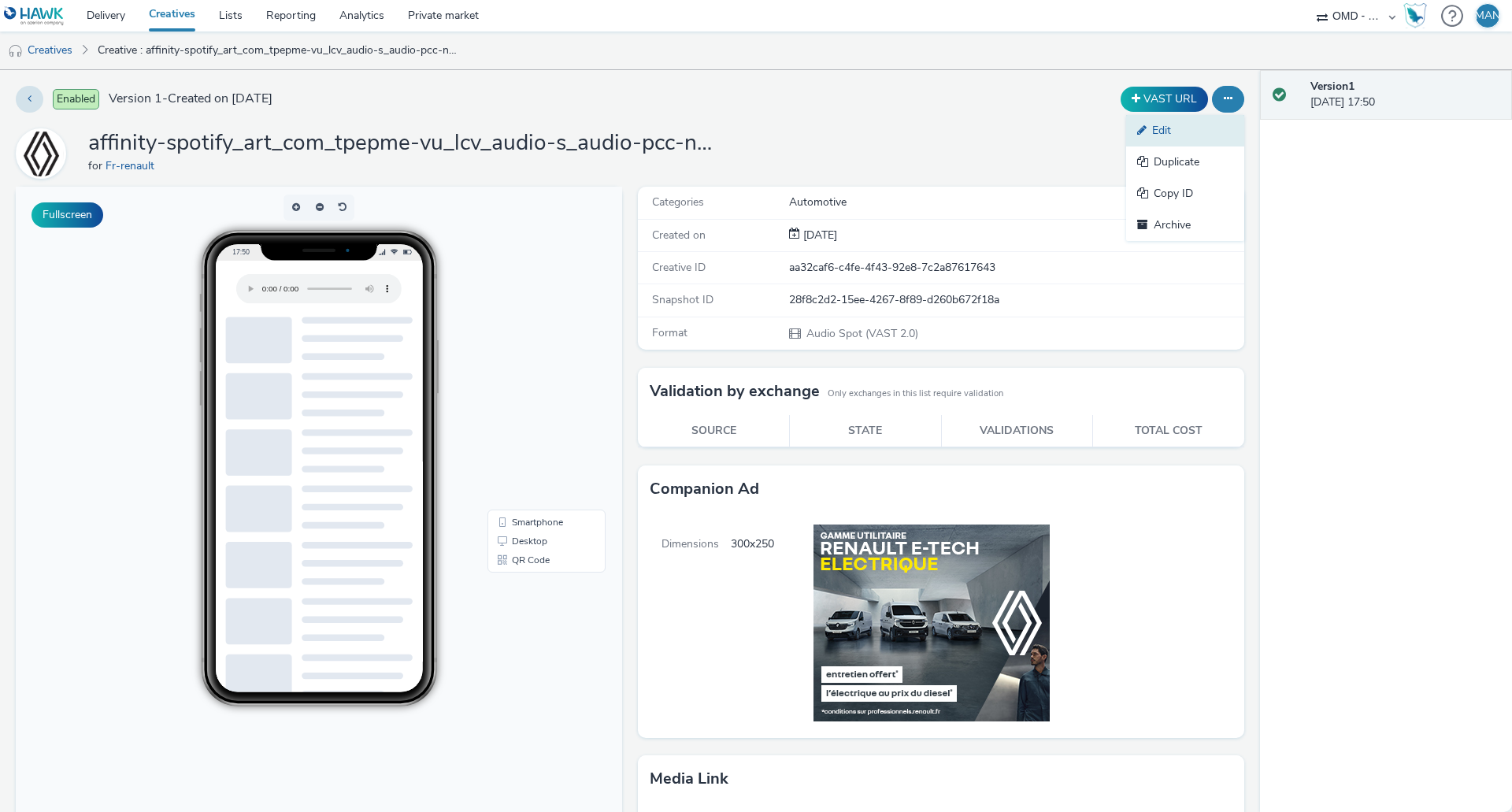
click at [1166, 135] on link "Edit" at bounding box center [1185, 130] width 118 height 31
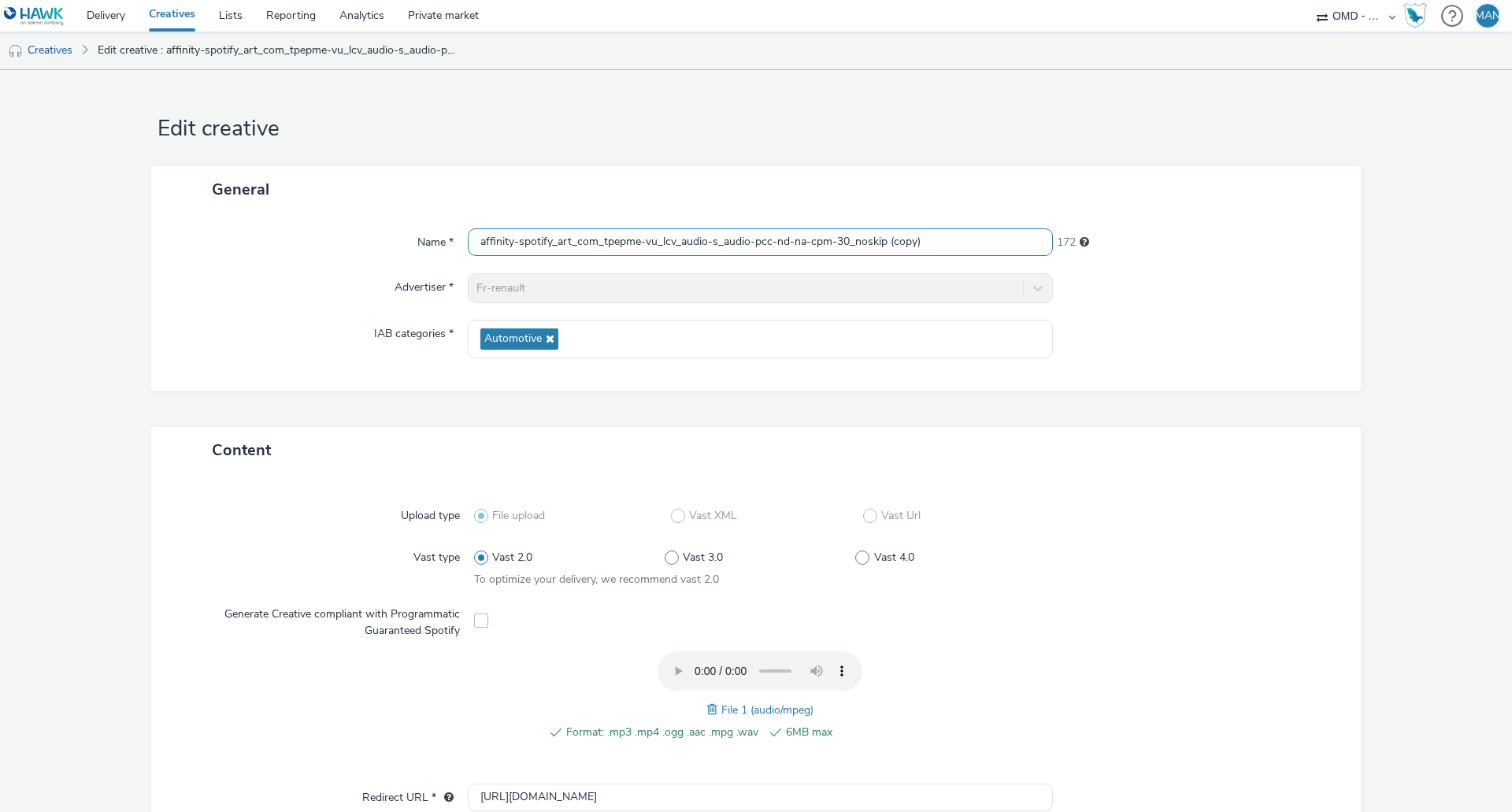
click at [587, 245] on input "affinity-spotify_art_com_tpepme-vu_lcv_audio-s_audio-pcc-nd-na-cpm-30_noskip (c…" at bounding box center [760, 242] width 585 height 28
paste input "socio_demo-les_indes_35_59-vu_lcv_audio-s_audio-pcc-nd-na-cpm-30_noskip"
type input "socio_demo-les_indes_35_59-vu_lcv_audio-s_audio-pcc-nd-na-cpm-30_noskip"
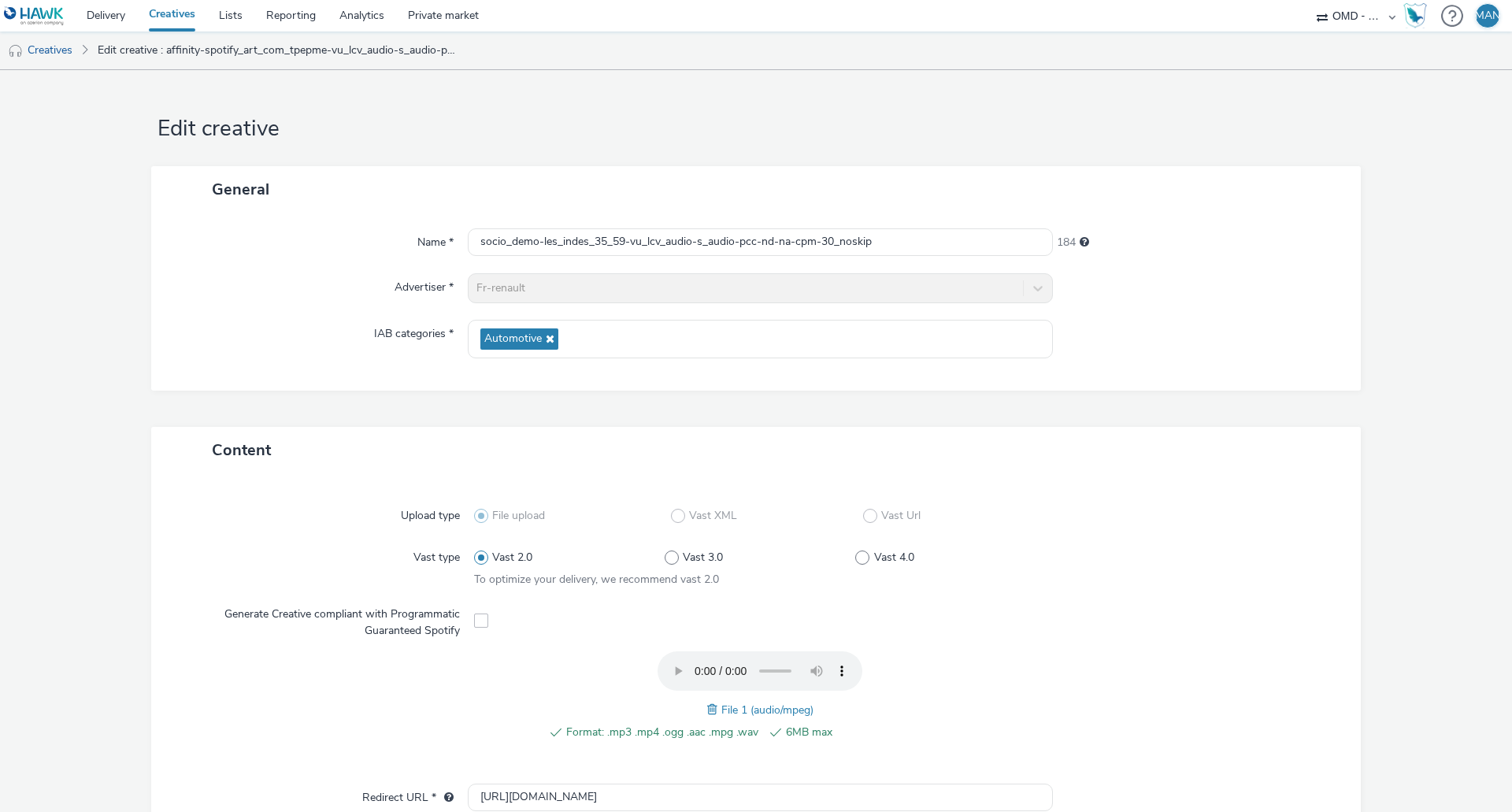
click at [1184, 339] on div at bounding box center [1199, 338] width 293 height 38
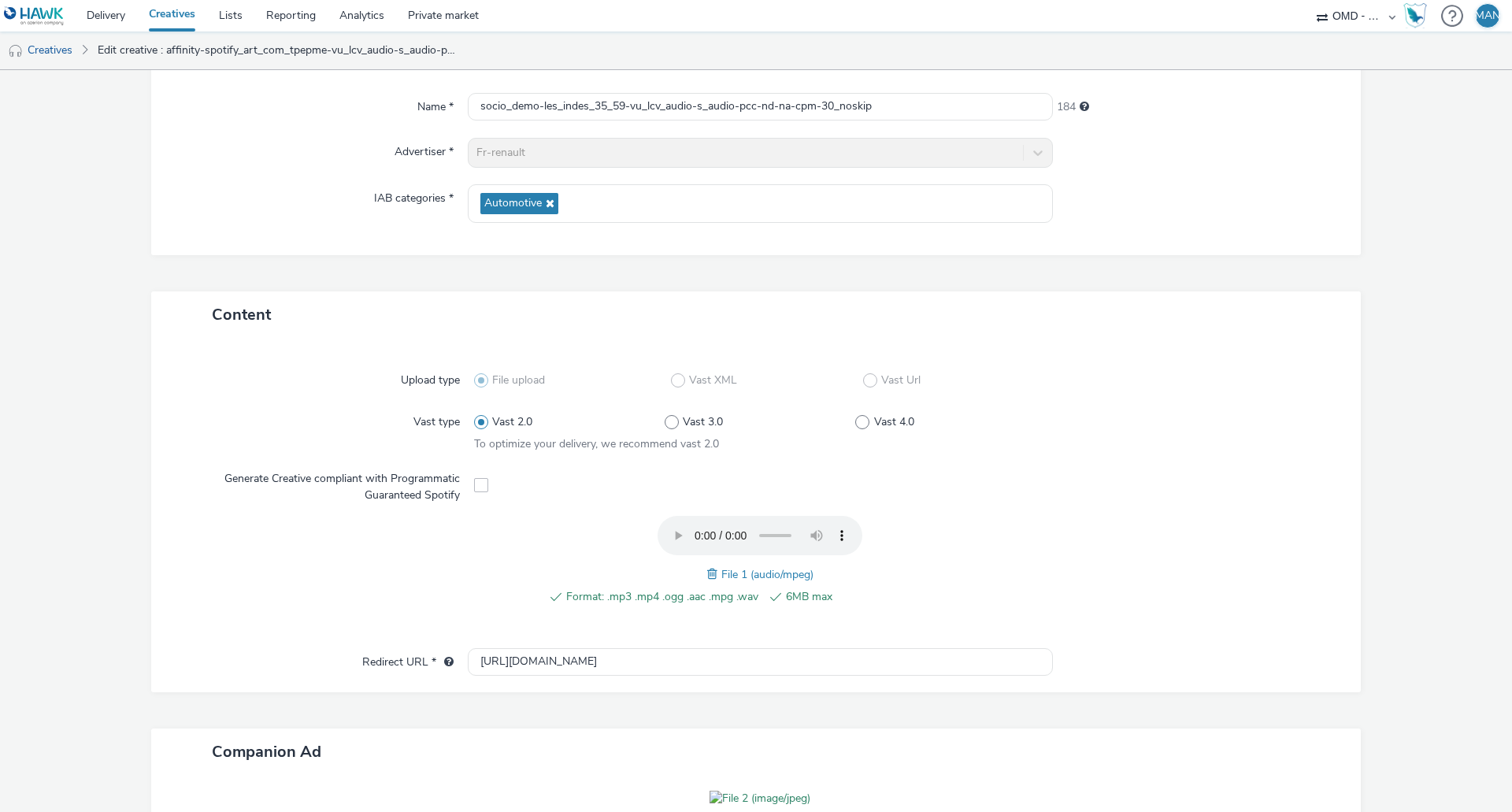
scroll to position [394, 0]
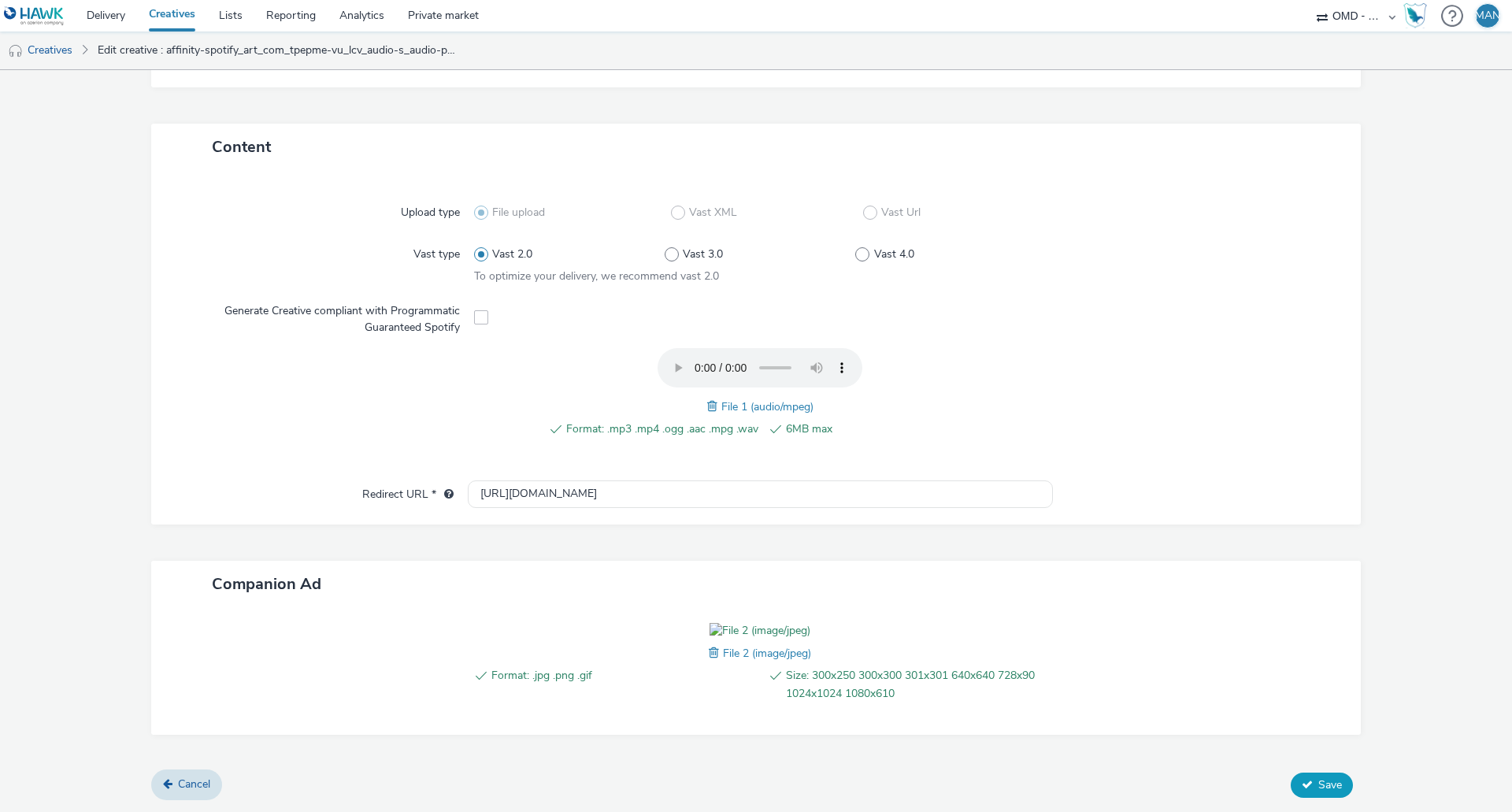
click at [1318, 787] on span "Save" at bounding box center [1330, 784] width 24 height 15
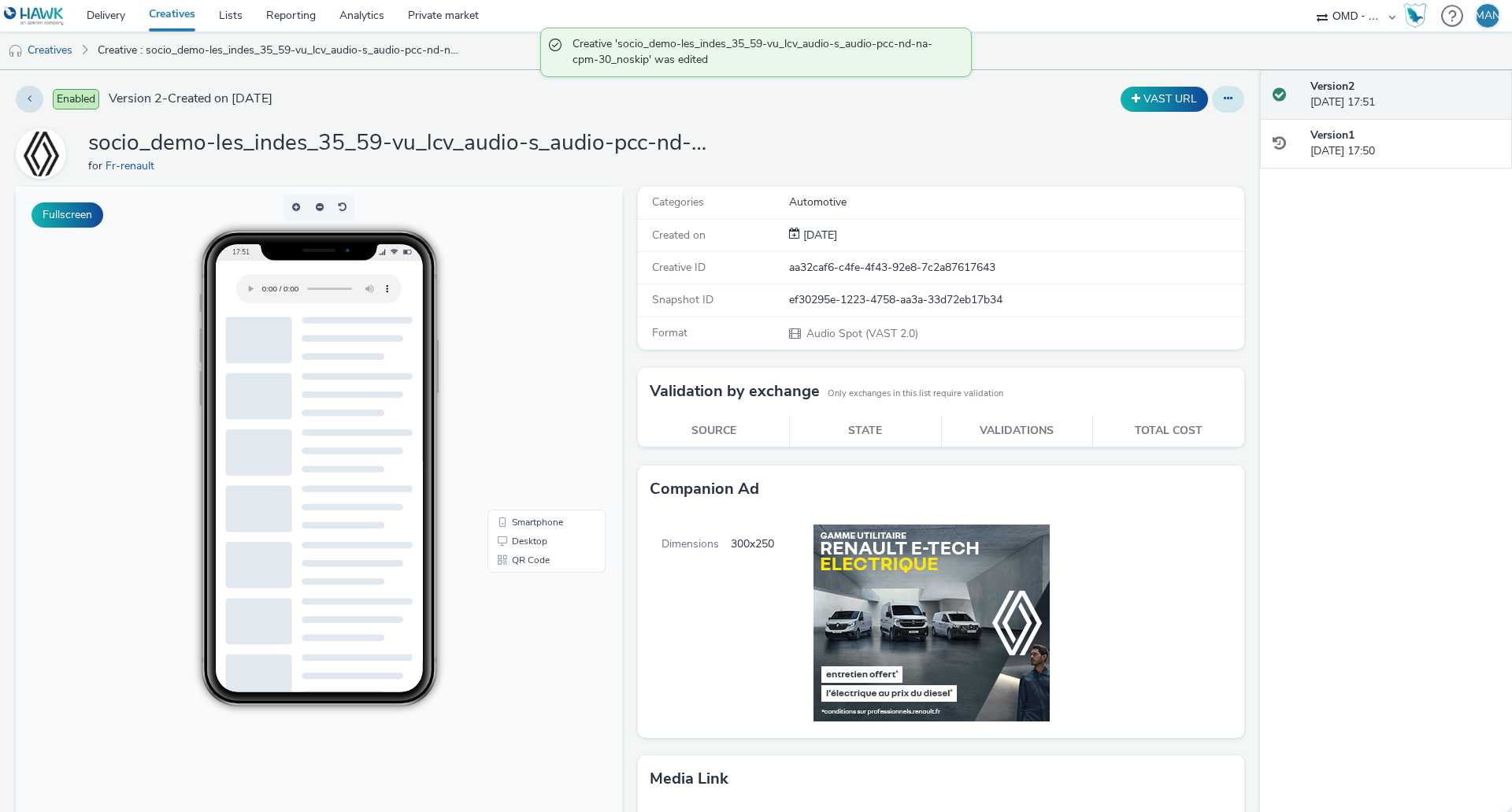
click at [1212, 102] on button at bounding box center [1228, 100] width 32 height 27
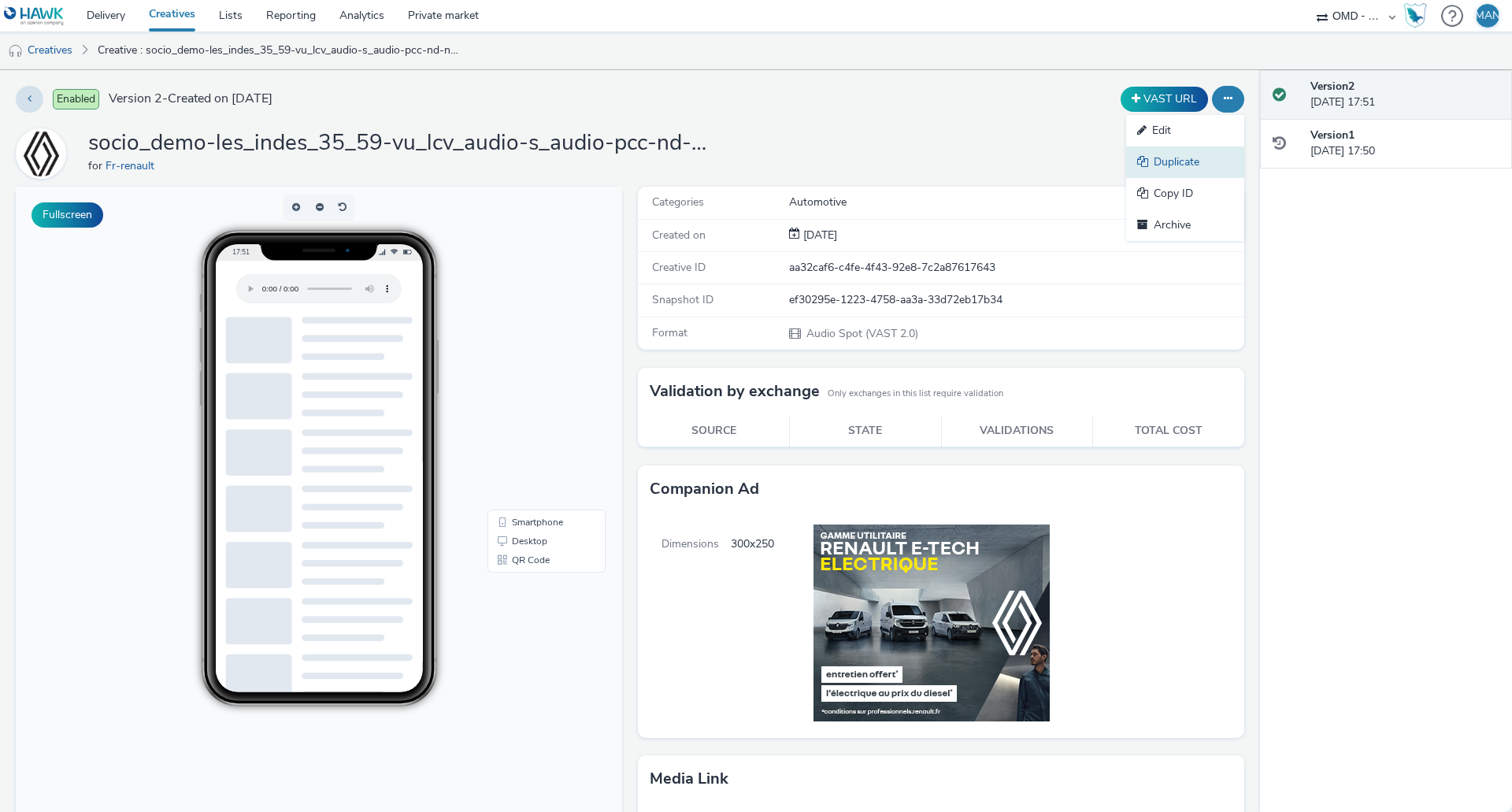
click at [1180, 166] on link "Duplicate" at bounding box center [1185, 162] width 118 height 31
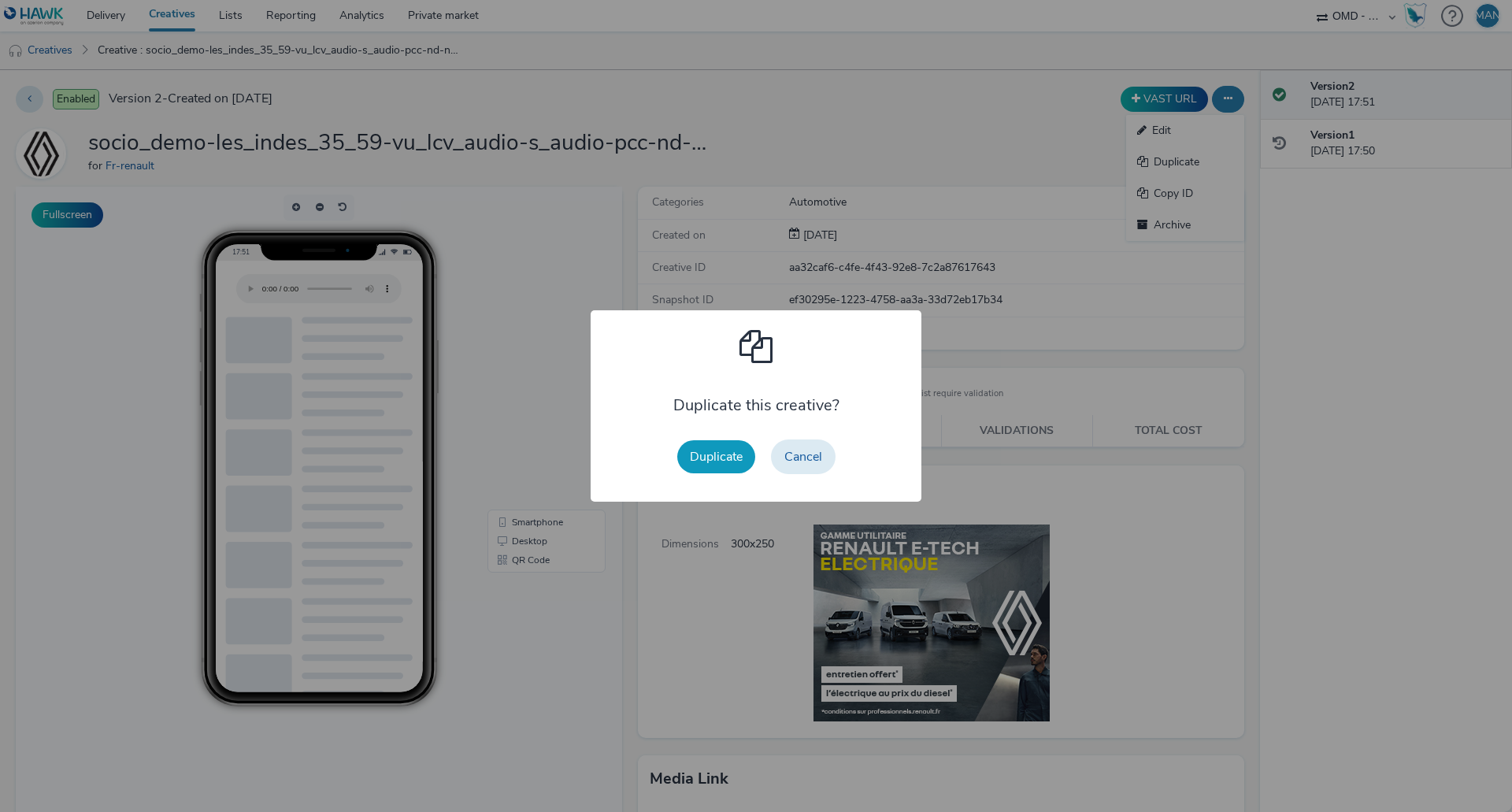
click at [696, 457] on button "Duplicate" at bounding box center [716, 457] width 78 height 33
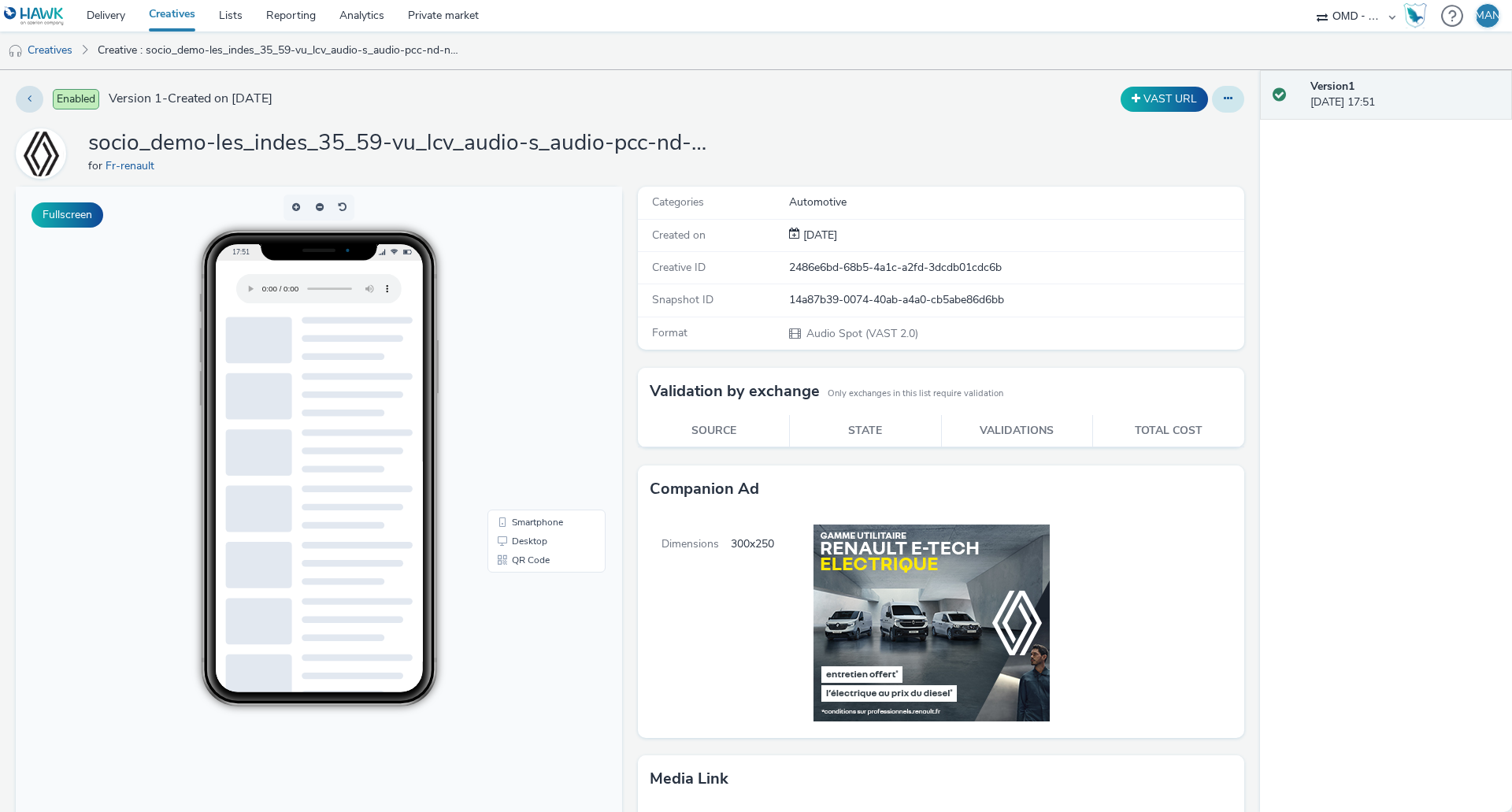
click at [1214, 110] on button at bounding box center [1228, 100] width 32 height 27
click at [1166, 134] on link "Edit" at bounding box center [1185, 130] width 118 height 31
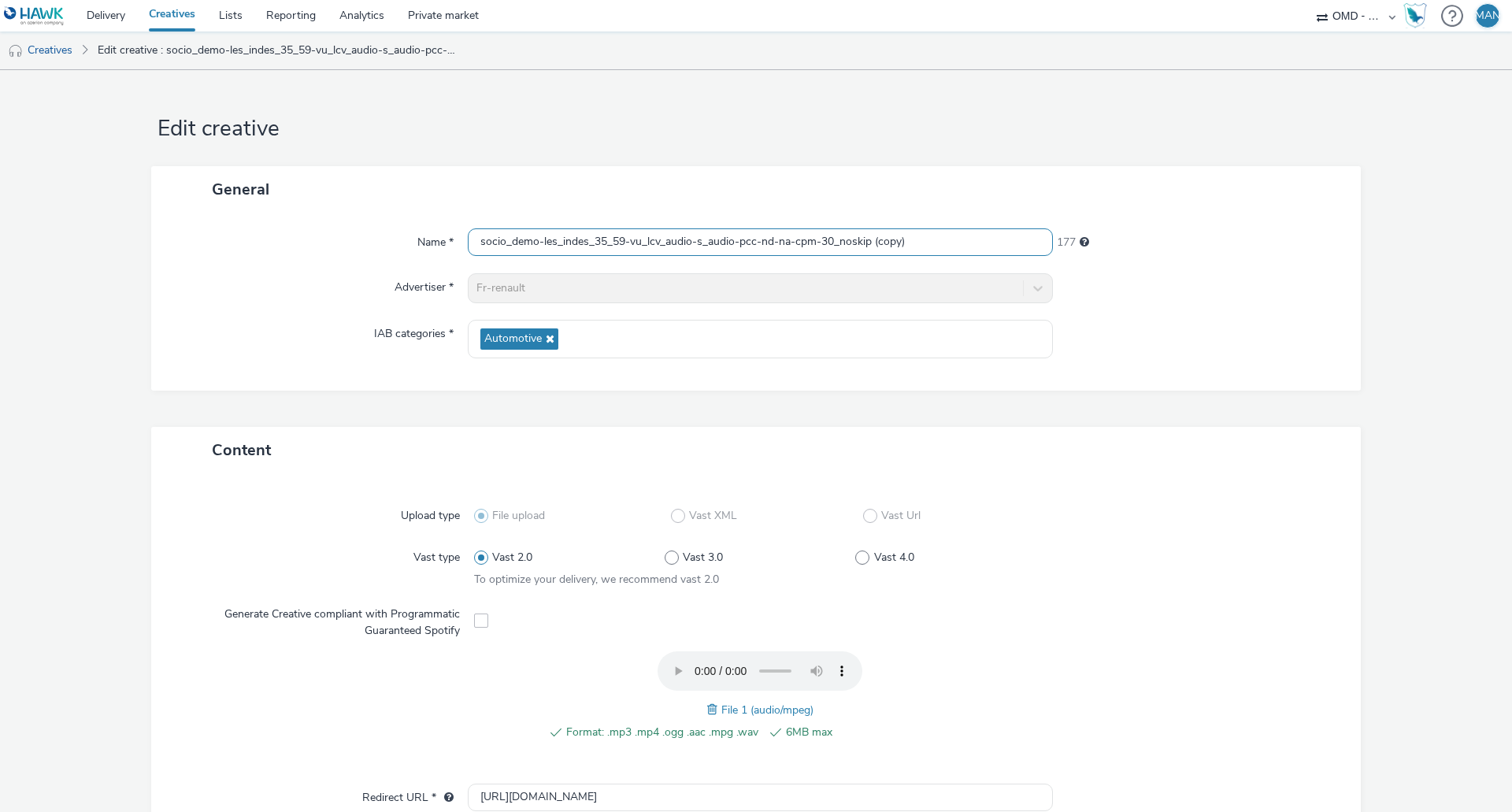
click at [731, 239] on input "socio_demo-les_indes_35_59-vu_lcv_audio-s_audio-pcc-nd-na-cpm-30_noskip (copy)" at bounding box center [760, 242] width 585 height 28
paste input "rmc_35_59-vu_lcv_audio-s_audio-pcc-nd-na-cpm-30_noskip"
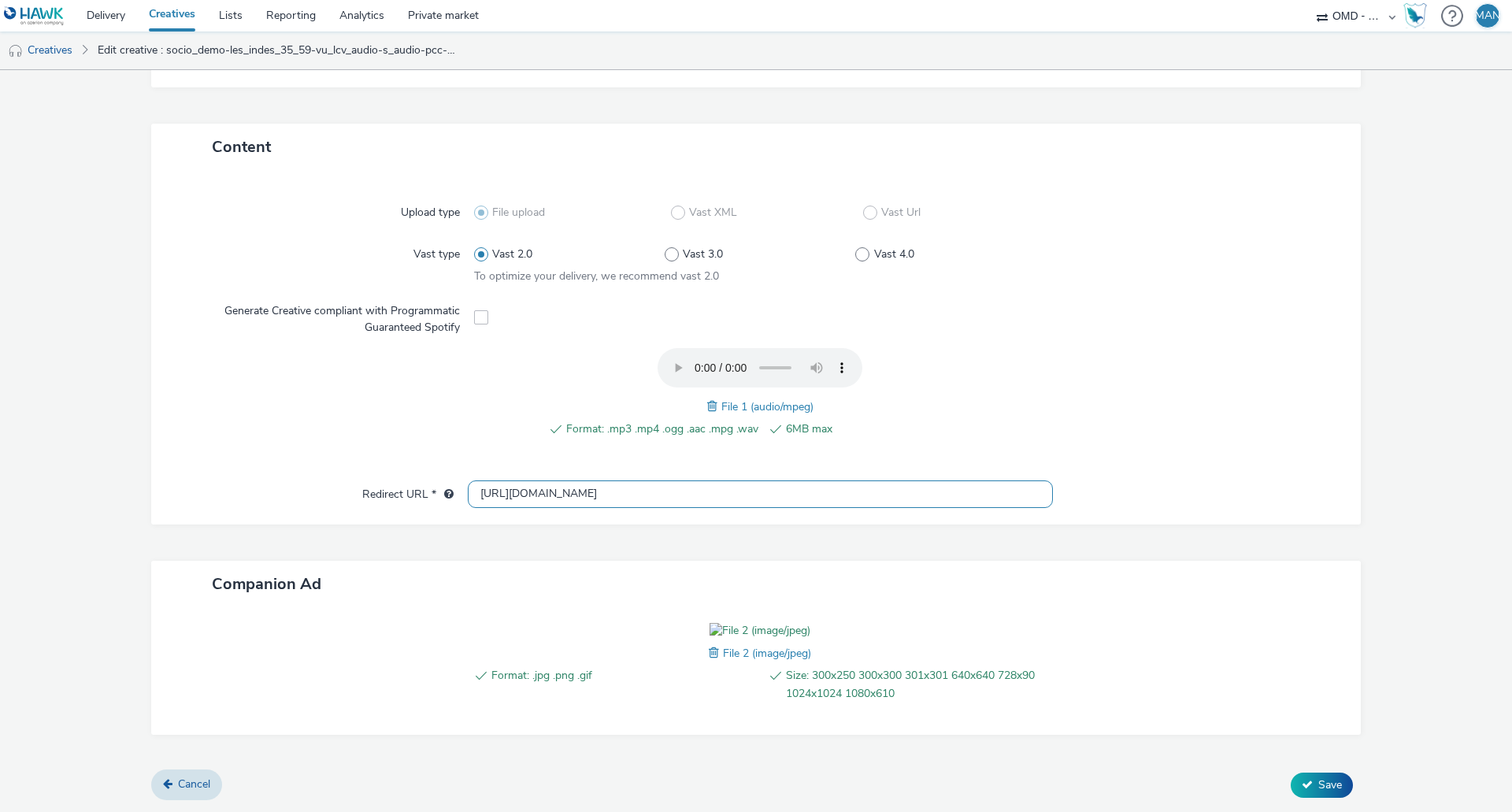
scroll to position [394, 0]
type input "socio_demo-rmc_35_59-vu_lcv_audio-s_audio-pcc-nd-na-cpm-30_noskip"
click at [1326, 782] on span "Save" at bounding box center [1330, 784] width 24 height 15
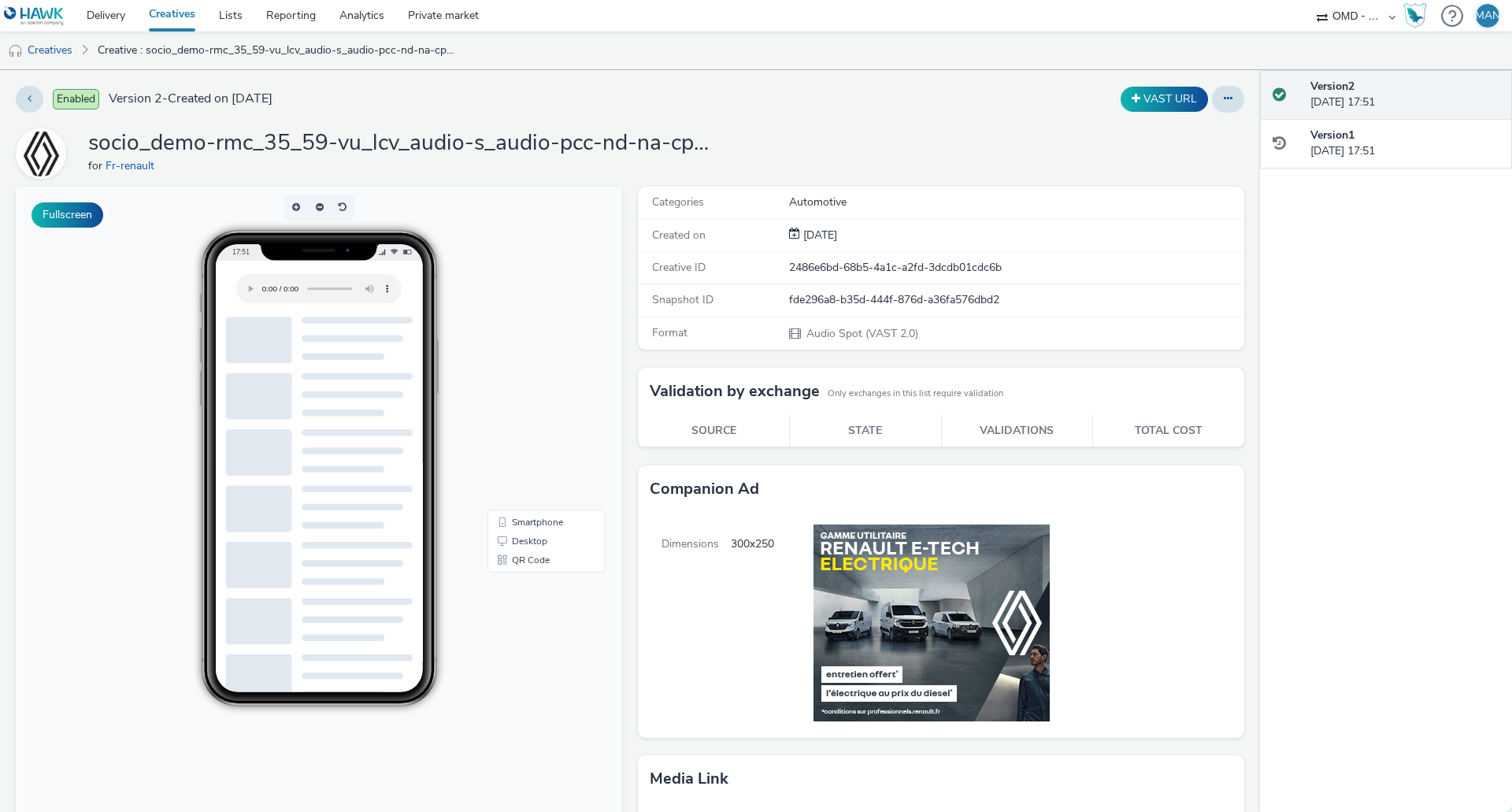
click at [1235, 99] on div "Enabled Version 2 - Created on 11 September 2025 VAST URL socio_demo-rmc_35_59-…" at bounding box center [630, 441] width 1260 height 742
click at [1223, 100] on button at bounding box center [1228, 100] width 32 height 27
click at [1177, 162] on link "Duplicate" at bounding box center [1185, 162] width 118 height 31
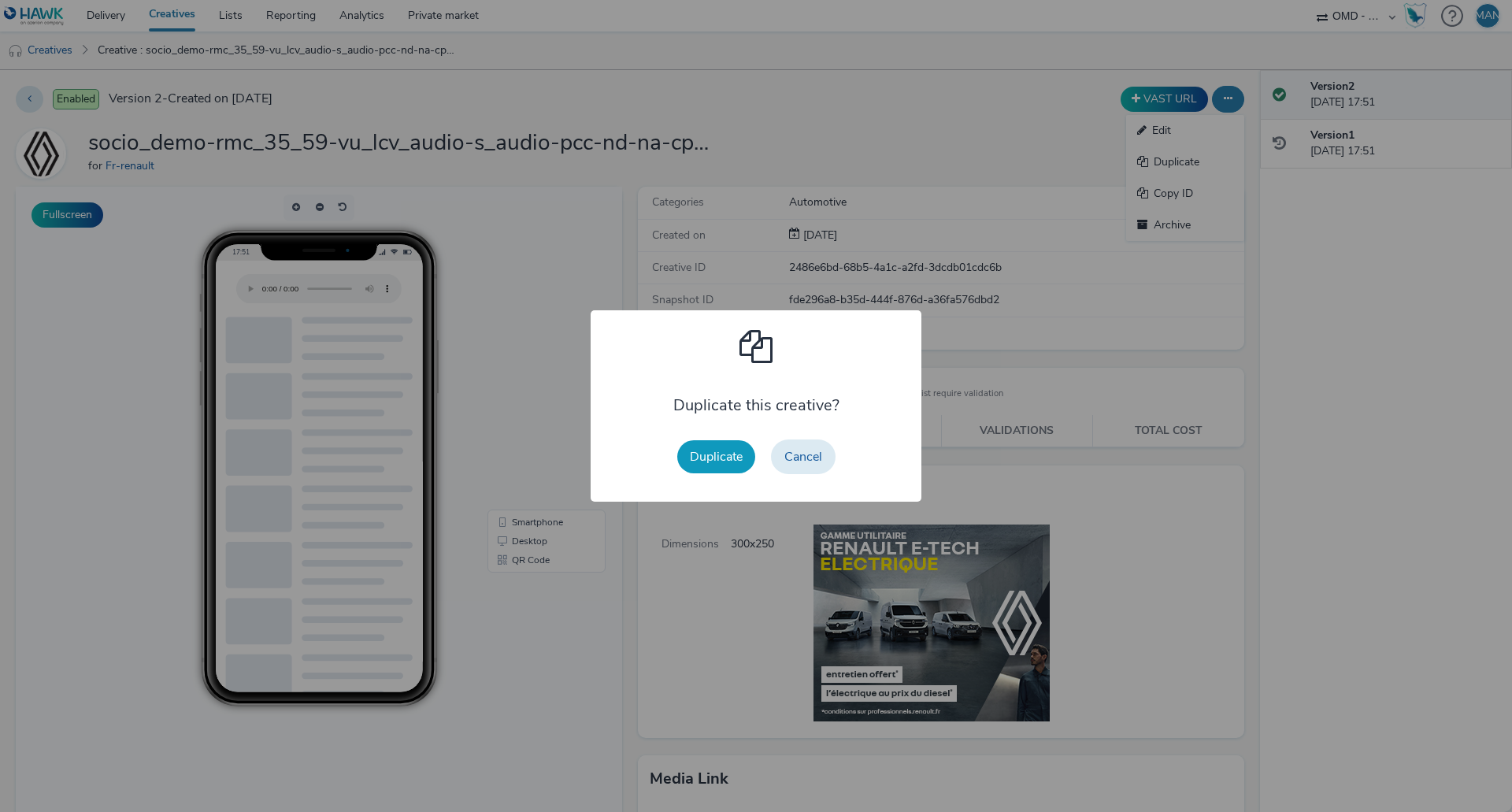
click at [699, 461] on button "Duplicate" at bounding box center [716, 457] width 78 height 33
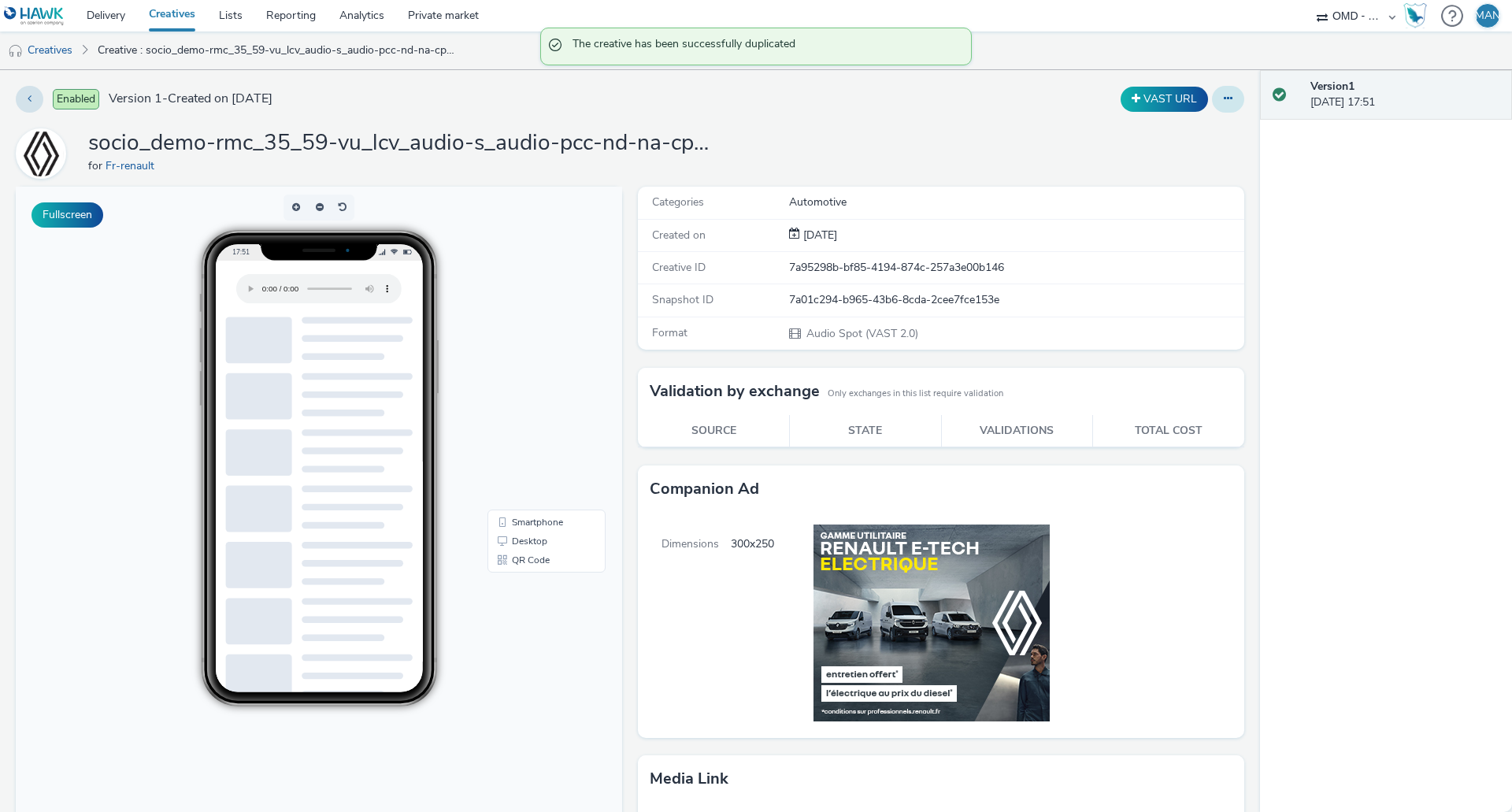
click at [1223, 103] on button at bounding box center [1228, 100] width 32 height 27
click at [1182, 132] on link "Edit" at bounding box center [1185, 130] width 118 height 31
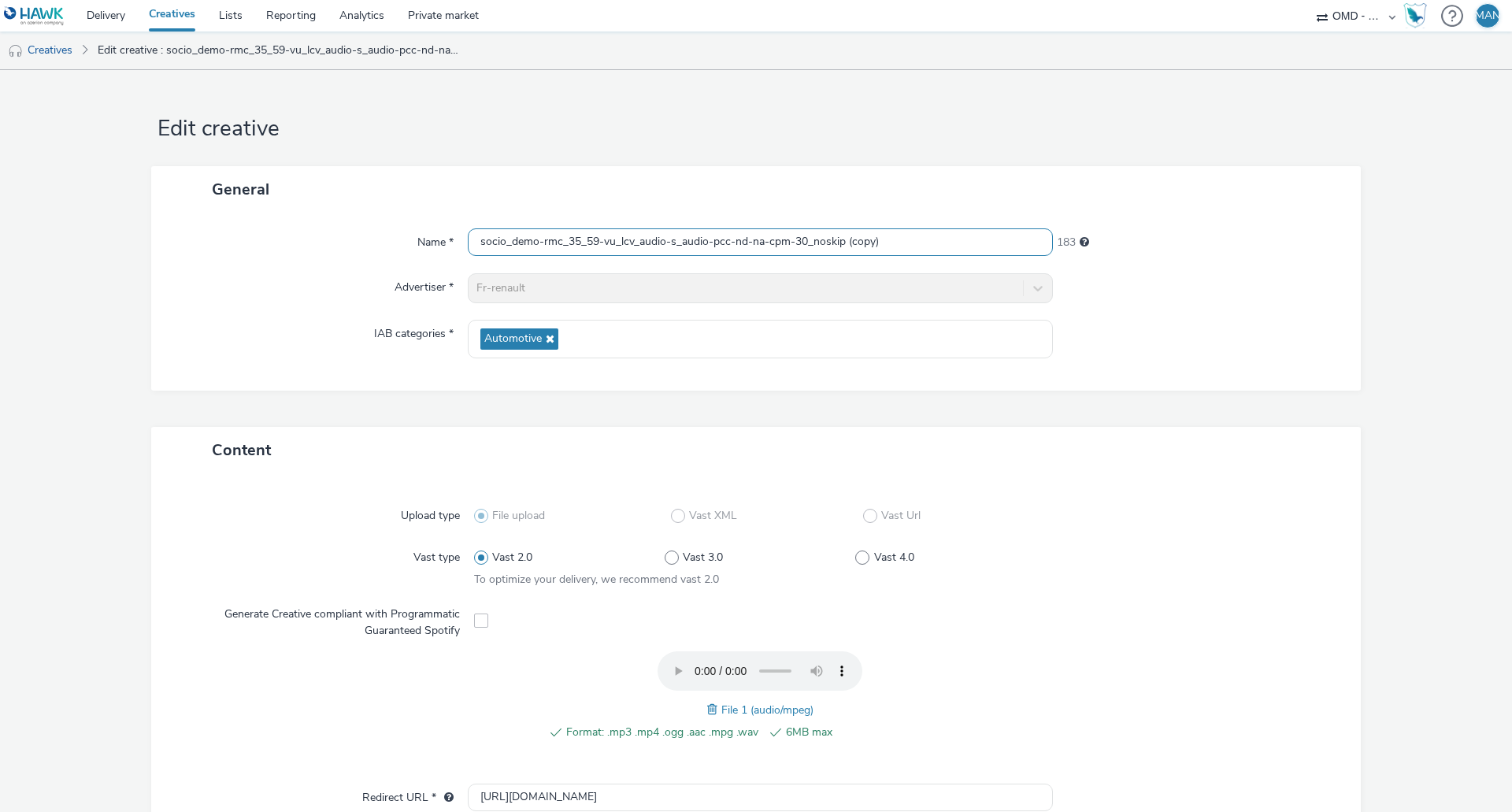
click at [885, 241] on input "socio_demo-rmc_35_59-vu_lcv_audio-s_audio-pcc-nd-na-cpm-30_noskip (copy)" at bounding box center [760, 242] width 585 height 28
paste input "lagardere_35_59-vu_lcv_audio-s_audio-pcc-nd-na-cpm-30_noskip"
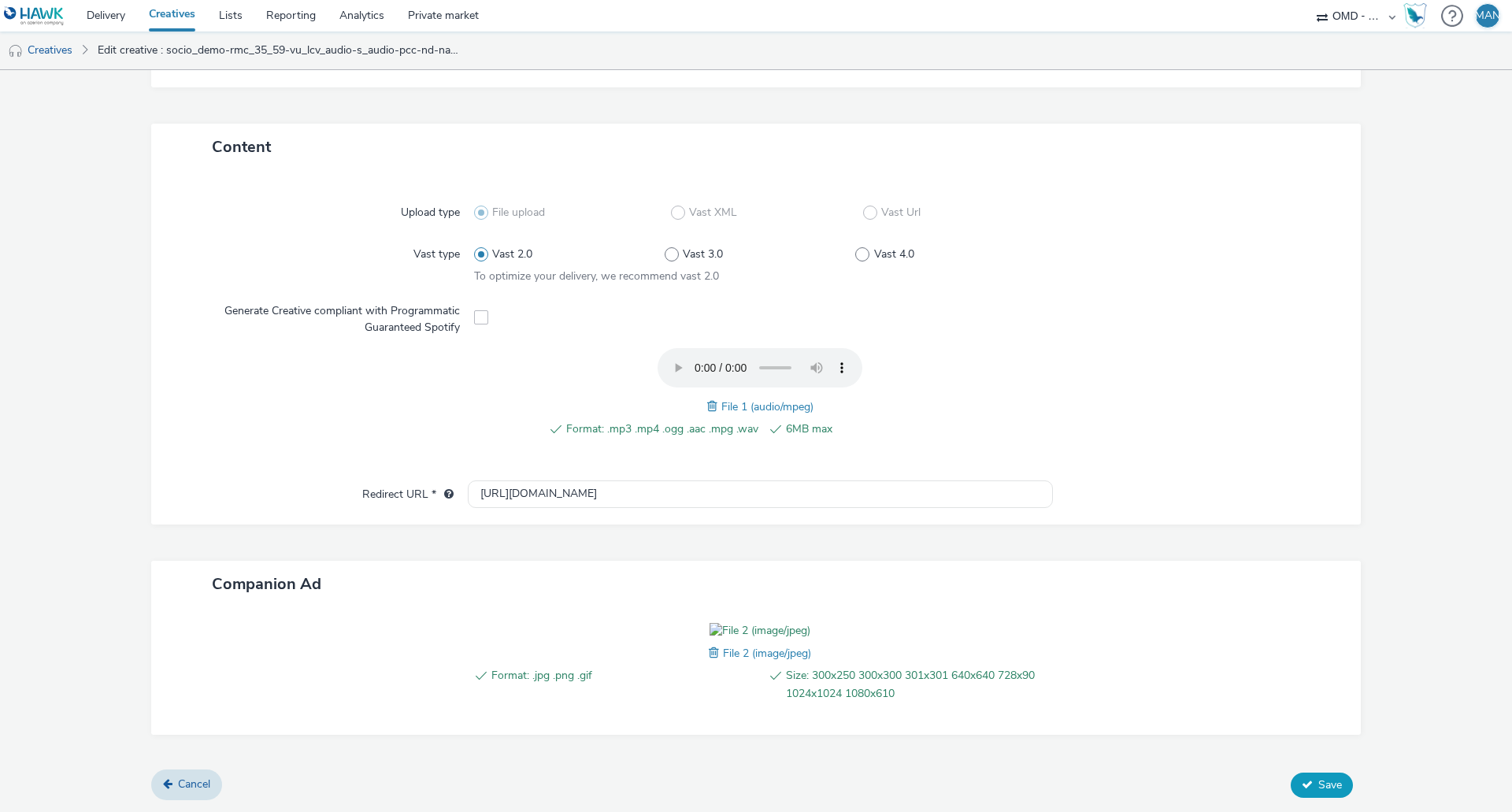
type input "socio_demo-lagardere_35_59-vu_lcv_audio-s_audio-pcc-nd-na-cpm-30_noskip"
click at [1333, 784] on button "Save" at bounding box center [1322, 785] width 62 height 25
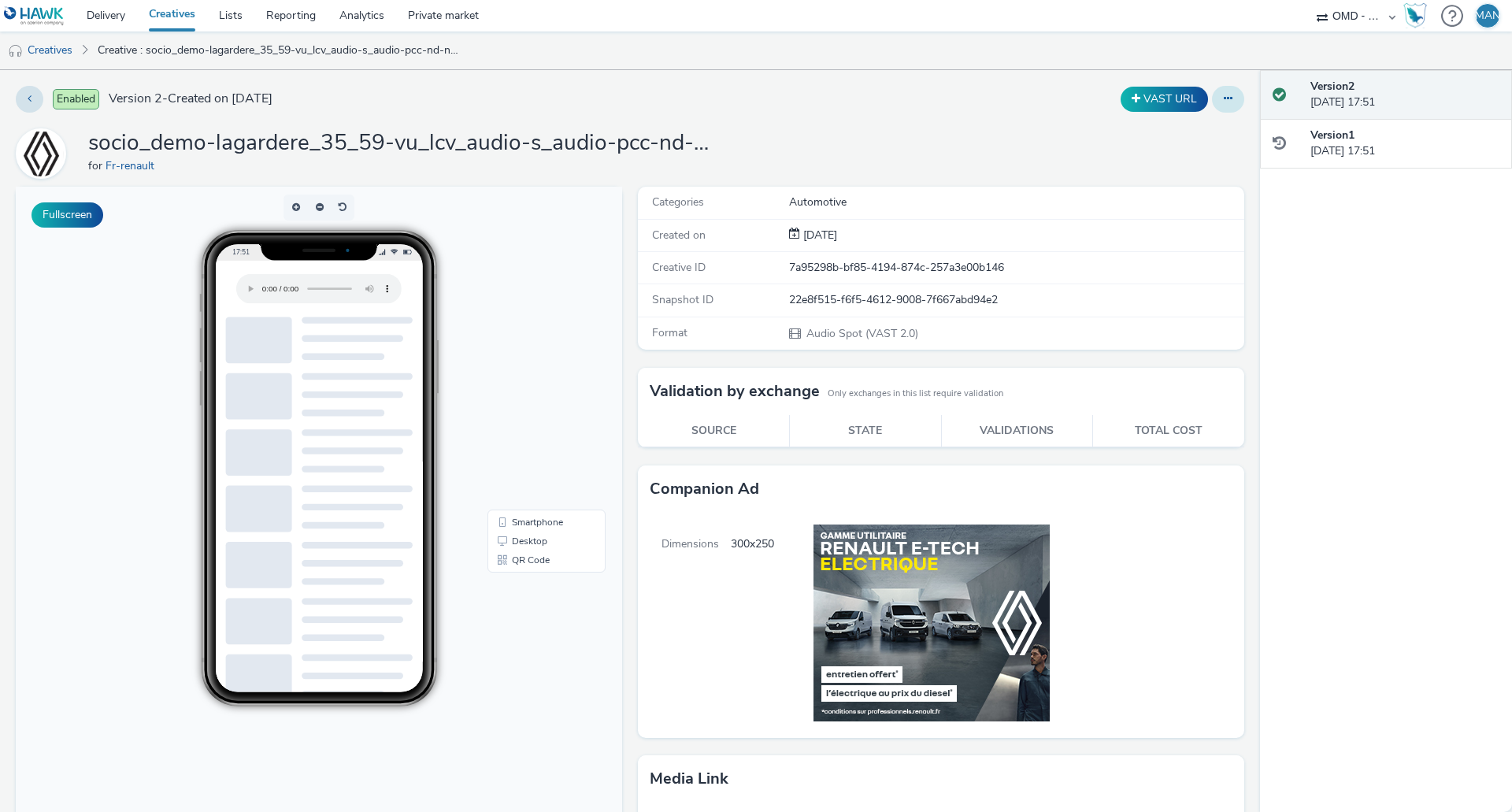
click at [1223, 100] on icon at bounding box center [1228, 99] width 9 height 11
click at [1187, 163] on link "Duplicate" at bounding box center [1185, 162] width 118 height 31
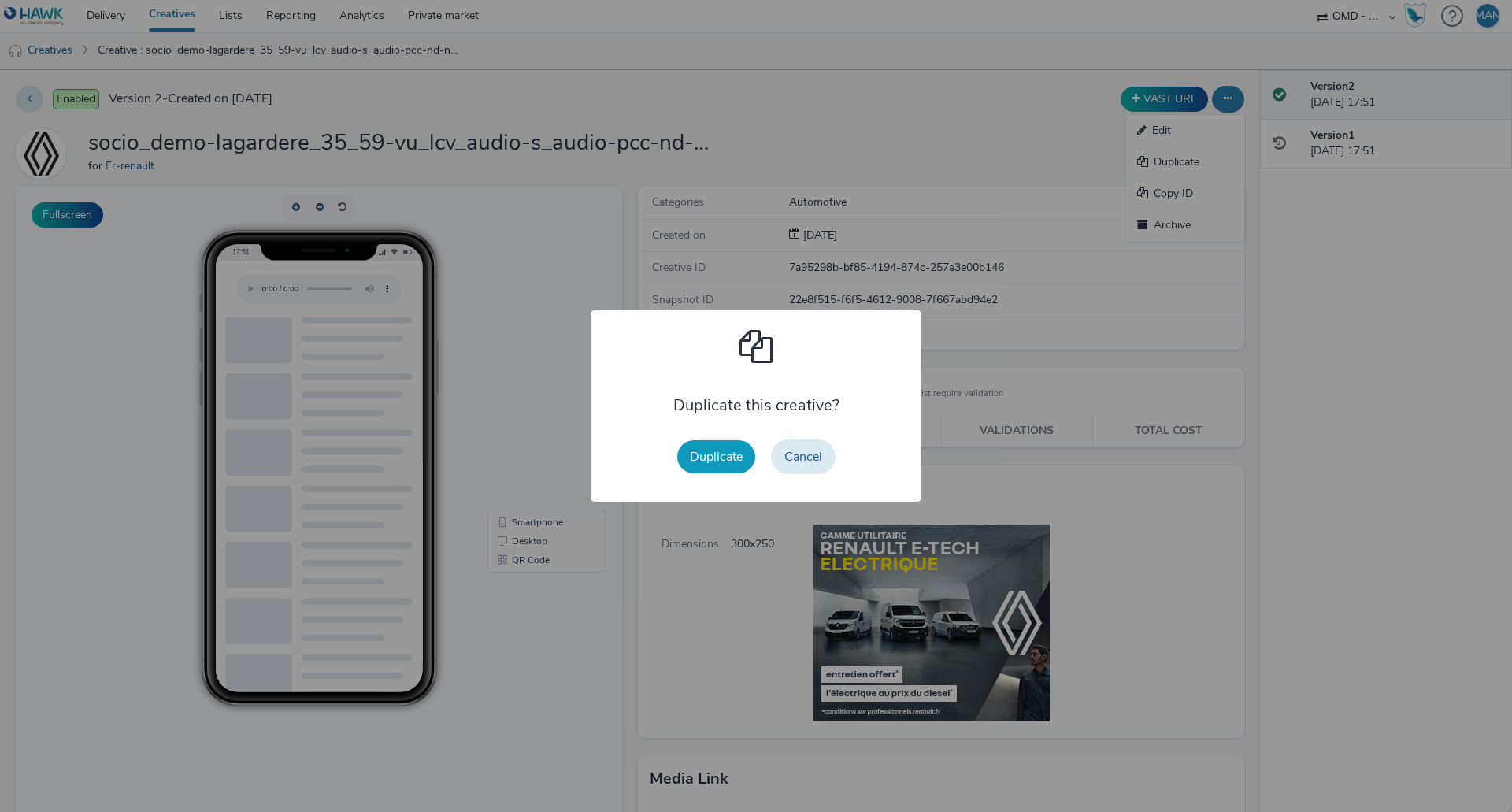
click at [717, 461] on button "Duplicate" at bounding box center [716, 457] width 78 height 33
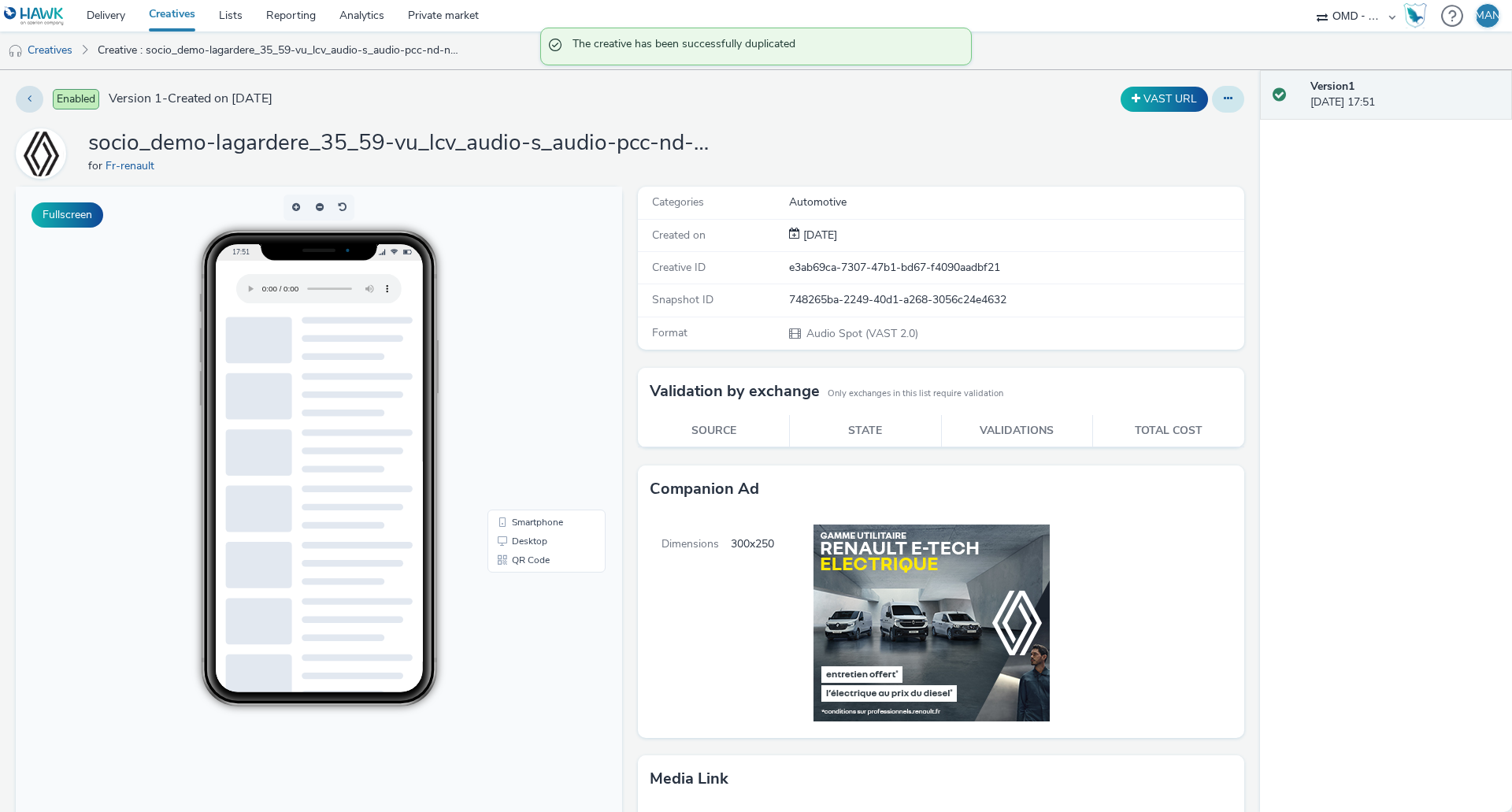
click at [1223, 103] on button at bounding box center [1228, 100] width 32 height 27
click at [1168, 131] on link "Edit" at bounding box center [1185, 130] width 118 height 31
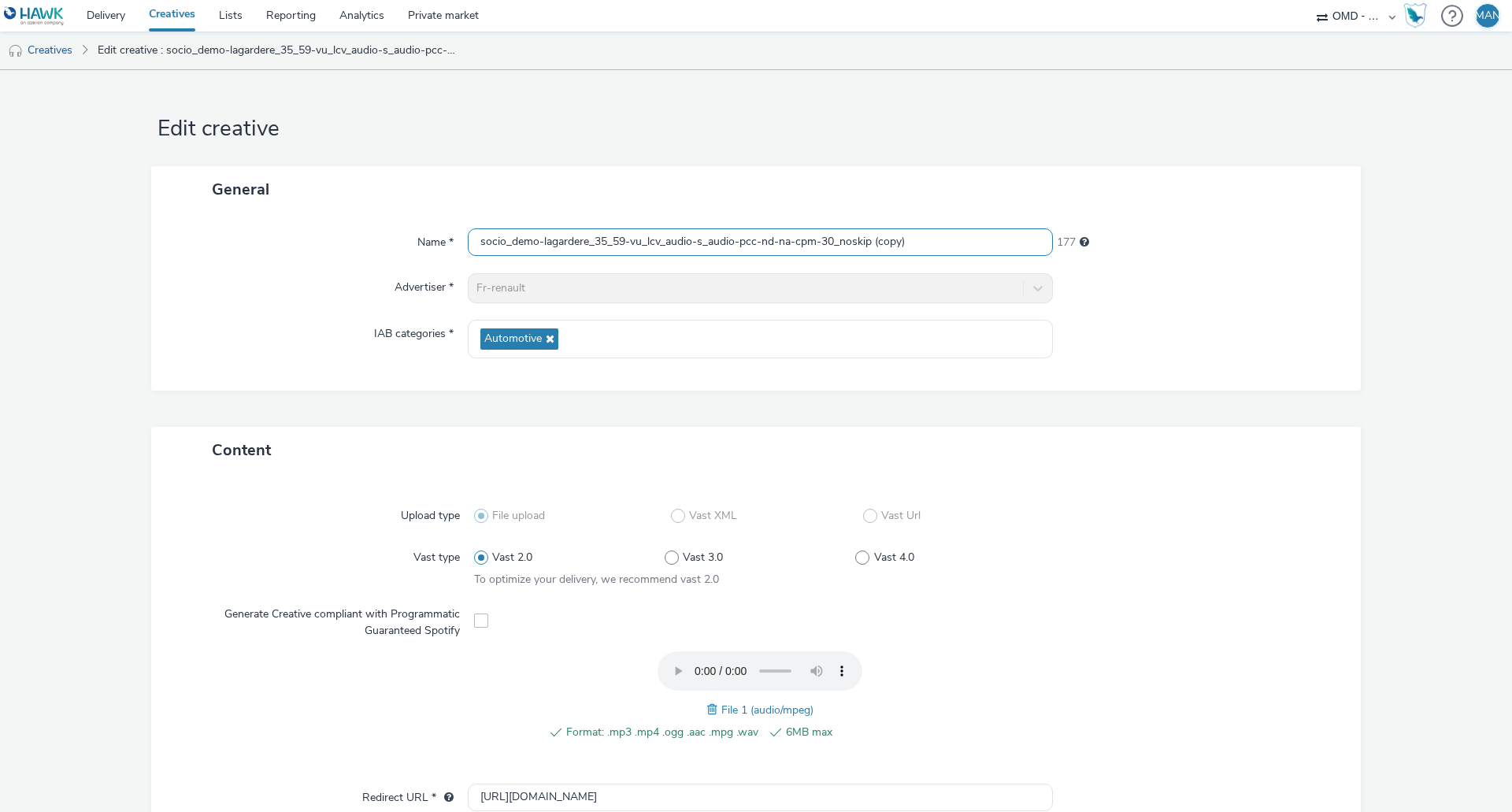
click at [956, 238] on input "socio_demo-lagardere_35_59-vu_lcv_audio-s_audio-pcc-nd-na-cpm-30_noskip (copy)" at bounding box center [760, 242] width 585 height 28
paste input "m6_35_59-vu_lcv_audio-s_audio-pcc-nd-na-cpm-30_noskip"
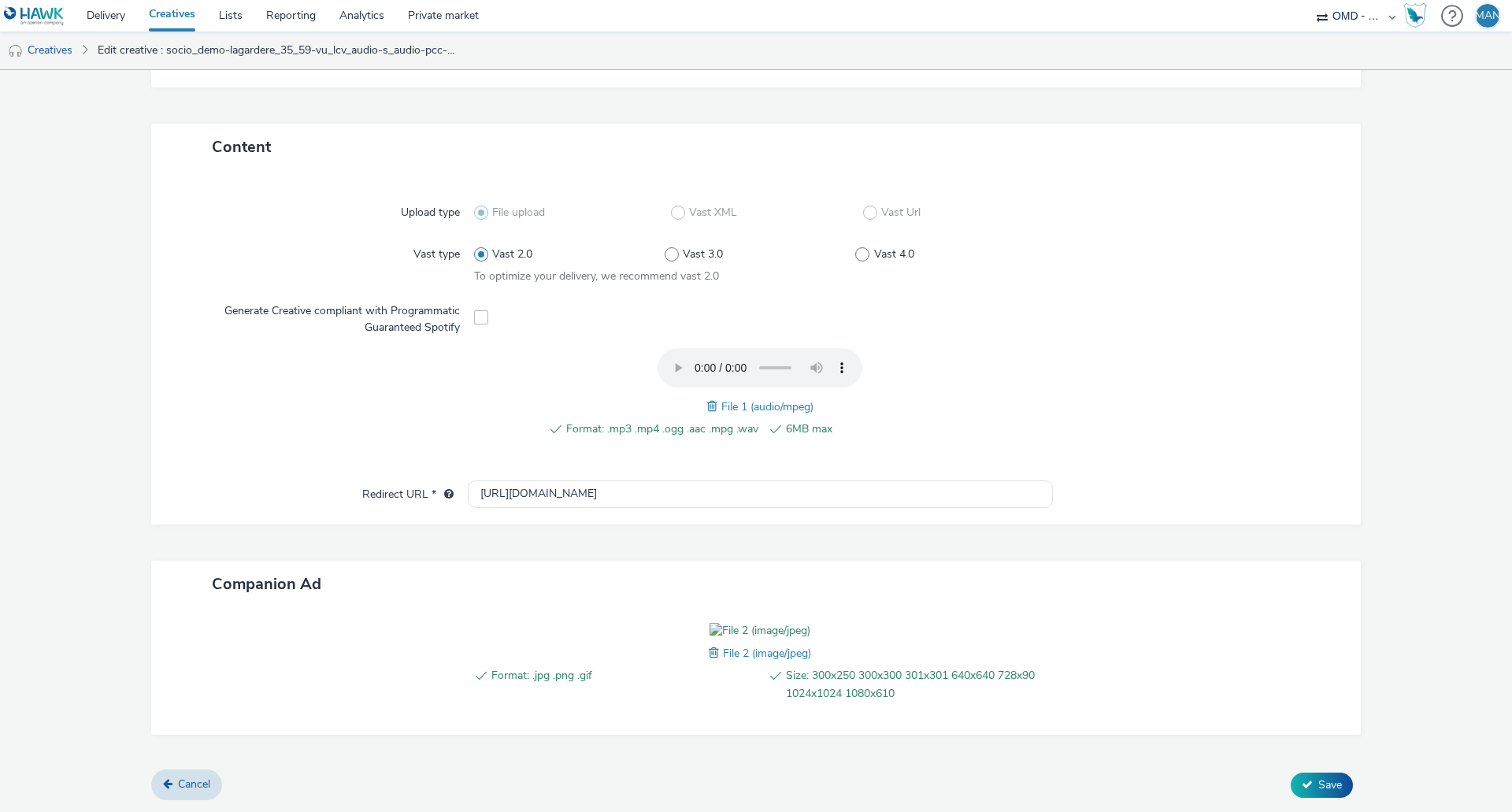
scroll to position [394, 0]
type input "socio_demo-m6_35_59-vu_lcv_audio-s_audio-pcc-nd-na-cpm-30_noskip"
click at [1322, 784] on span "Save" at bounding box center [1330, 784] width 24 height 15
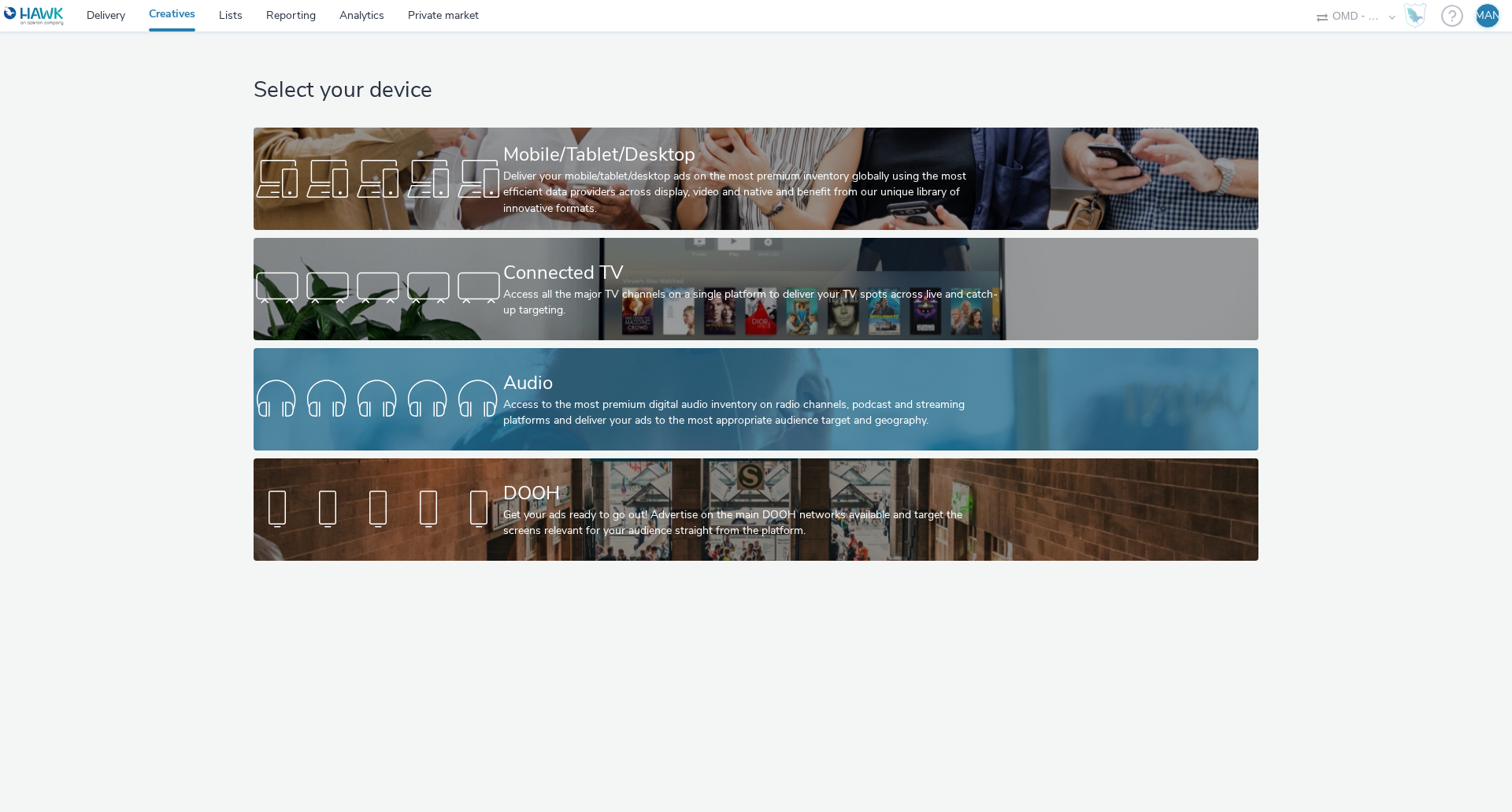
click at [688, 407] on div "Access to the most premium digital audio inventory on radio channels, podcast a…" at bounding box center [752, 413] width 499 height 32
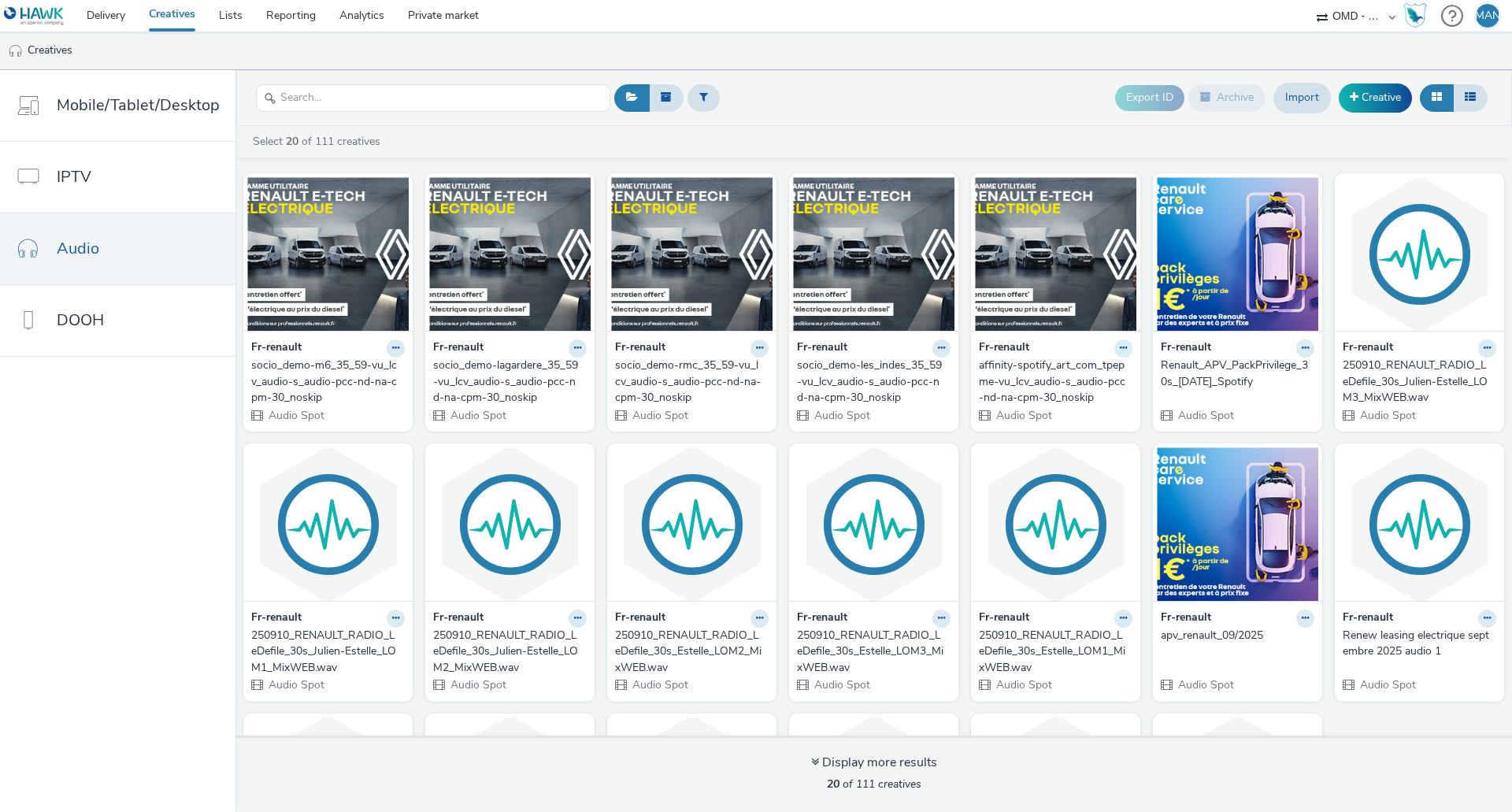
click at [1119, 350] on icon at bounding box center [1123, 347] width 7 height 10
click at [1094, 374] on link "Edit" at bounding box center [1073, 375] width 118 height 31
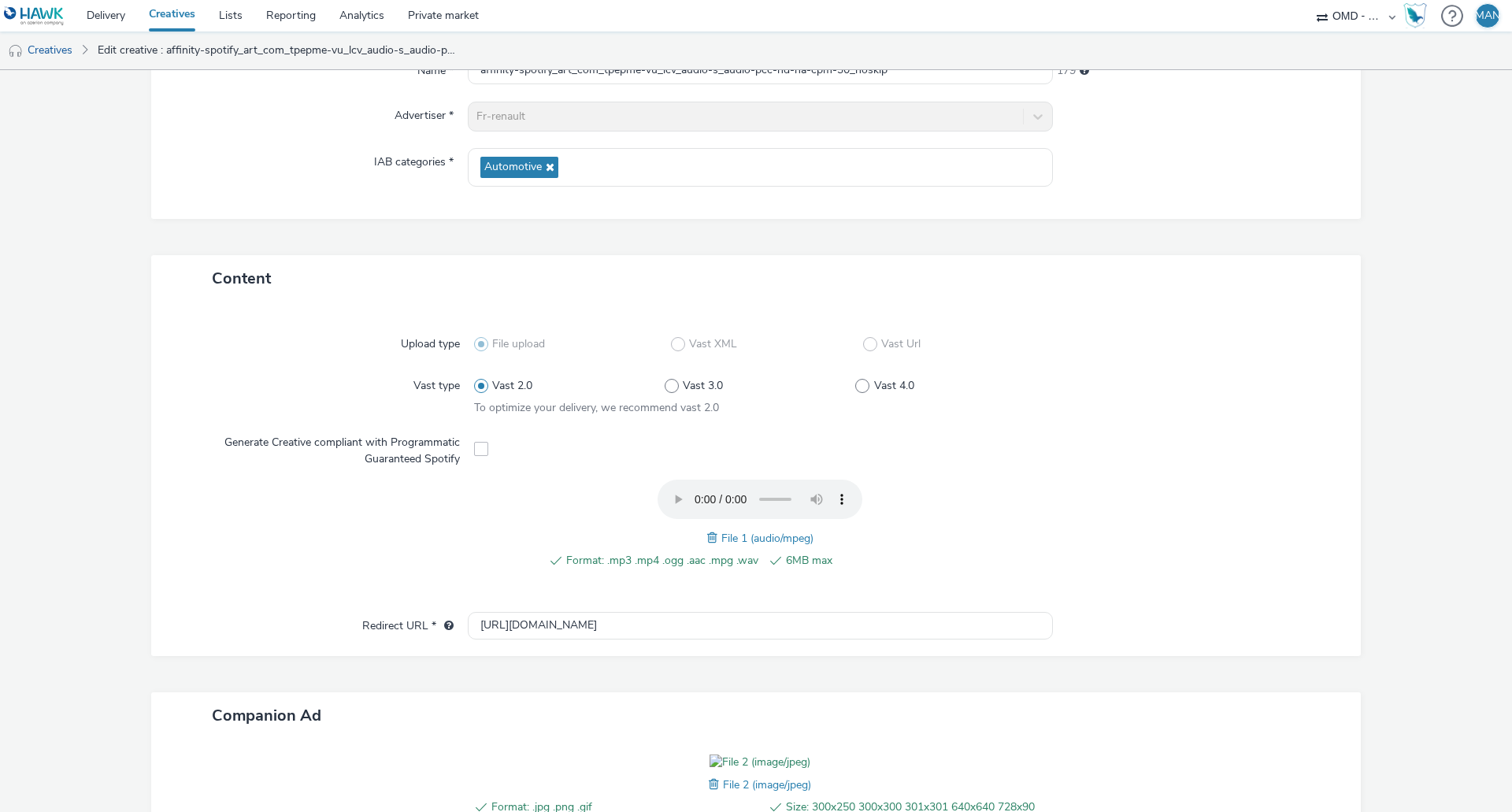
scroll to position [394, 0]
